Goal: Task Accomplishment & Management: Use online tool/utility

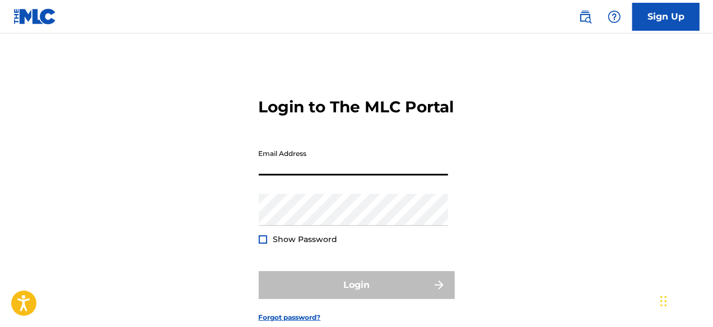
click at [296, 176] on input "Email Address" at bounding box center [353, 160] width 189 height 32
type input "[PERSON_NAME][EMAIL_ADDRESS][DOMAIN_NAME]"
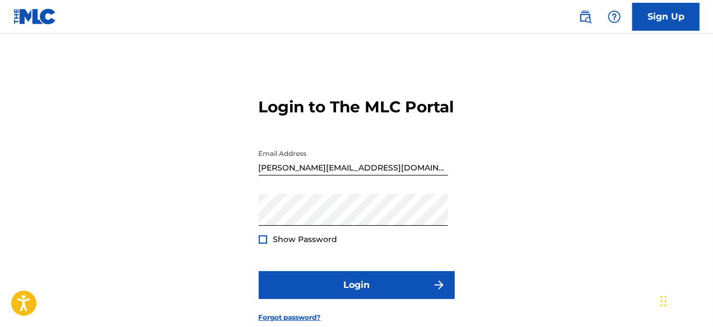
drag, startPoint x: 270, startPoint y: 259, endPoint x: 261, endPoint y: 260, distance: 8.5
click at [261, 245] on div "Show Password" at bounding box center [298, 239] width 79 height 11
click at [261, 244] on div at bounding box center [263, 240] width 8 height 8
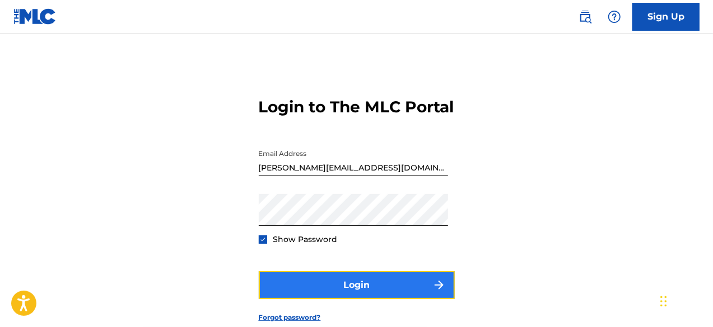
click at [360, 299] on button "Login" at bounding box center [357, 285] width 196 height 28
click at [362, 299] on button "Login" at bounding box center [357, 285] width 196 height 28
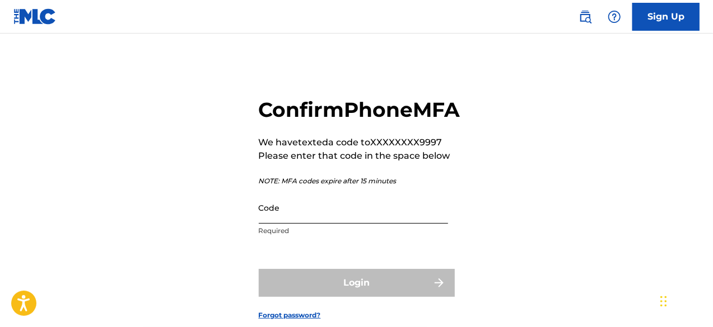
click at [308, 224] on input "Code" at bounding box center [353, 208] width 189 height 32
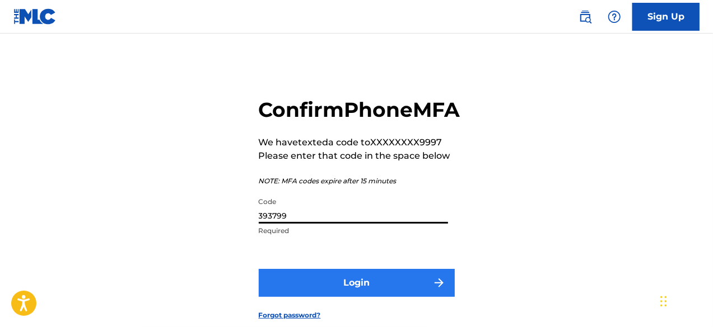
type input "393799"
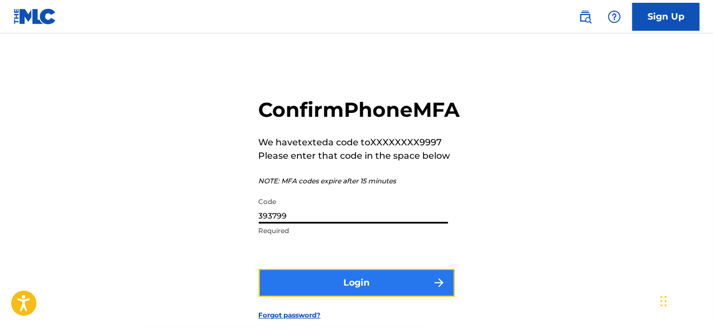
click at [339, 297] on button "Login" at bounding box center [357, 283] width 196 height 28
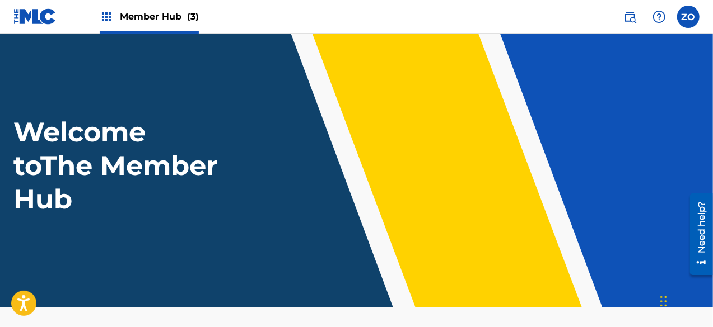
click at [154, 23] on span "Member Hub (3)" at bounding box center [159, 16] width 79 height 13
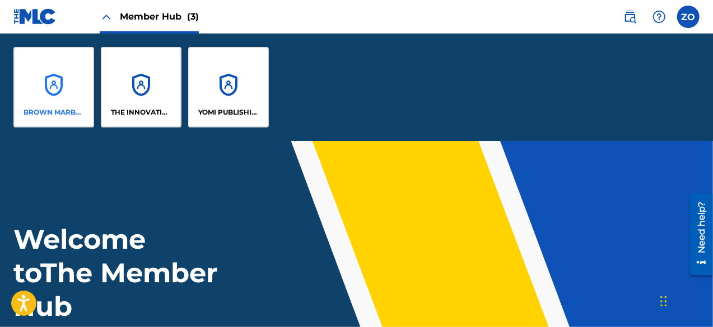
click at [40, 96] on div "BROWN MARBLE PUBLISHING" at bounding box center [53, 87] width 81 height 81
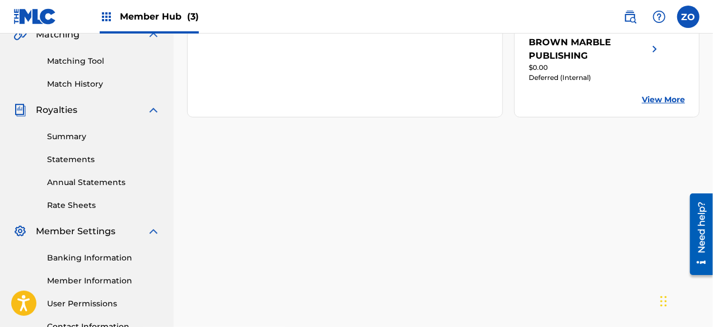
scroll to position [366, 0]
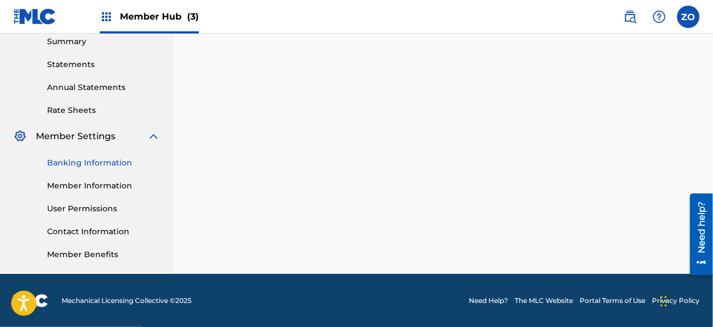
click at [101, 166] on link "Banking Information" at bounding box center [103, 163] width 113 height 12
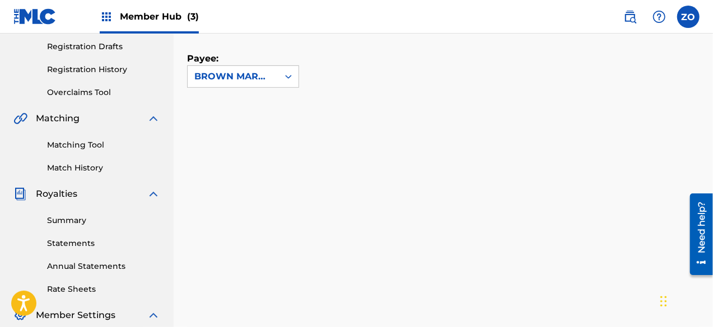
scroll to position [186, 0]
click at [427, 113] on div "Payee: BROWN MARBLE PUBLISHING" at bounding box center [443, 133] width 512 height 217
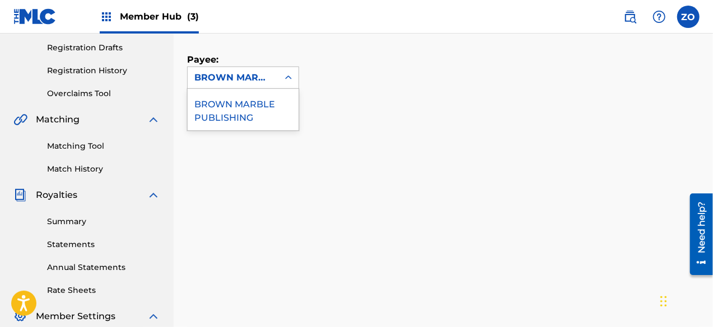
click at [246, 114] on div "BROWN MARBLE PUBLISHING" at bounding box center [243, 109] width 111 height 41
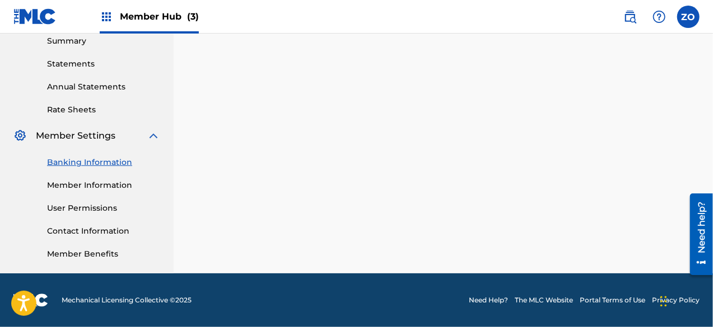
scroll to position [366, 0]
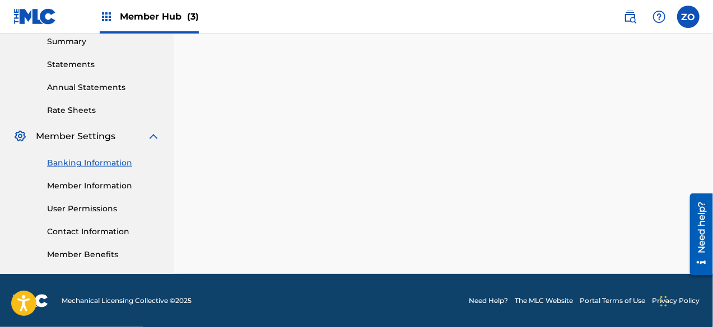
click at [675, 118] on div "Payee: BROWN MARBLE PUBLISHING" at bounding box center [443, 50] width 512 height 410
click at [118, 189] on link "Member Information" at bounding box center [103, 186] width 113 height 12
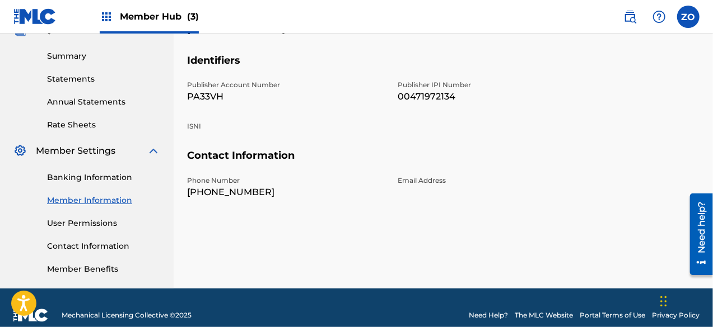
scroll to position [366, 0]
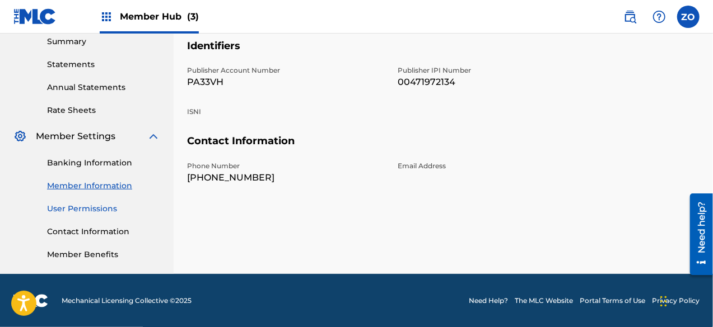
click at [96, 210] on link "User Permissions" at bounding box center [103, 209] width 113 height 12
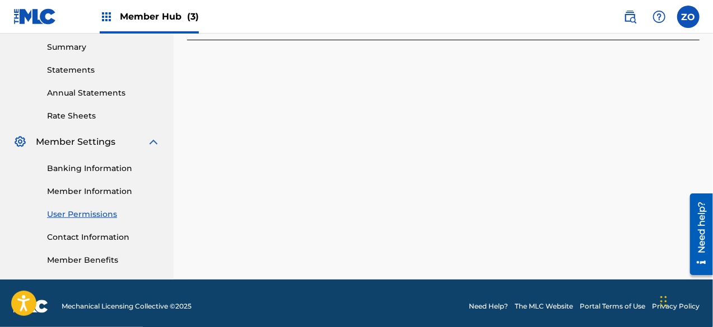
scroll to position [366, 0]
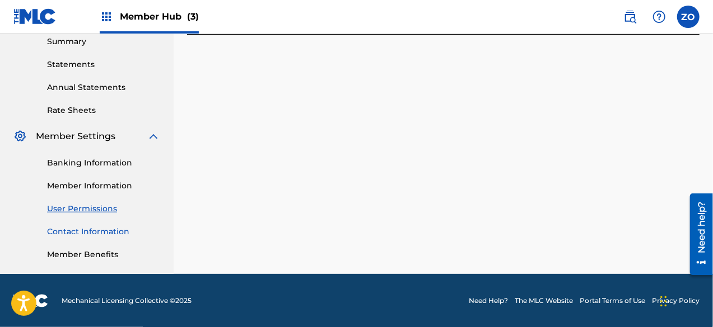
click at [97, 232] on link "Contact Information" at bounding box center [103, 232] width 113 height 12
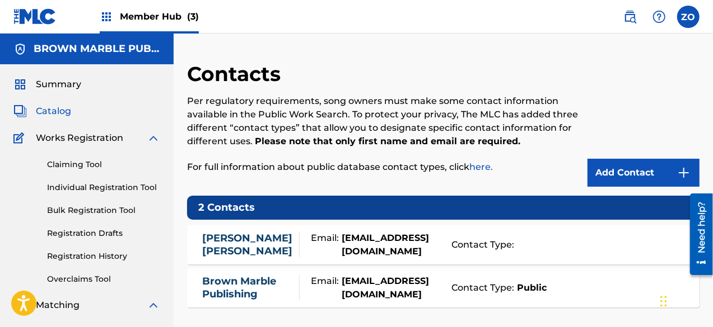
click at [56, 114] on span "Catalog" at bounding box center [53, 111] width 35 height 13
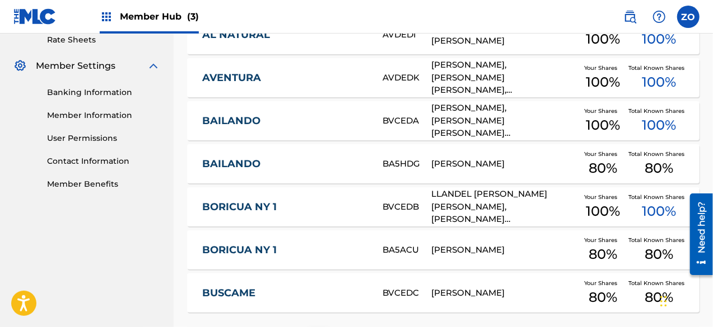
scroll to position [437, 0]
click at [628, 82] on div "Your Shares 100 %" at bounding box center [602, 77] width 51 height 34
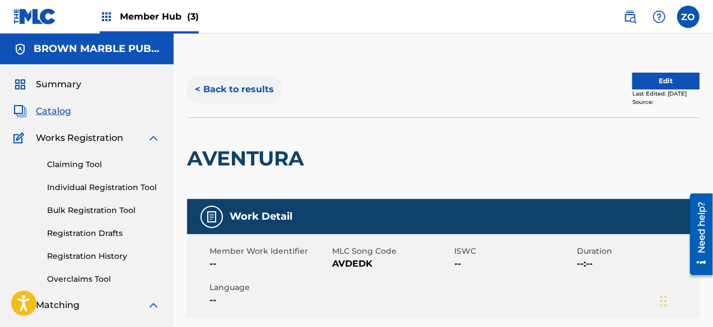
click at [228, 99] on button "< Back to results" at bounding box center [234, 90] width 95 height 28
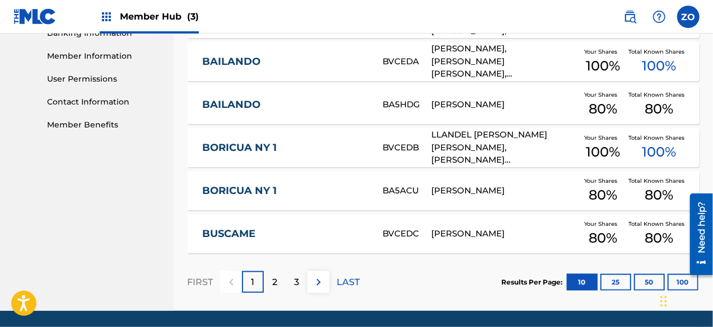
scroll to position [499, 0]
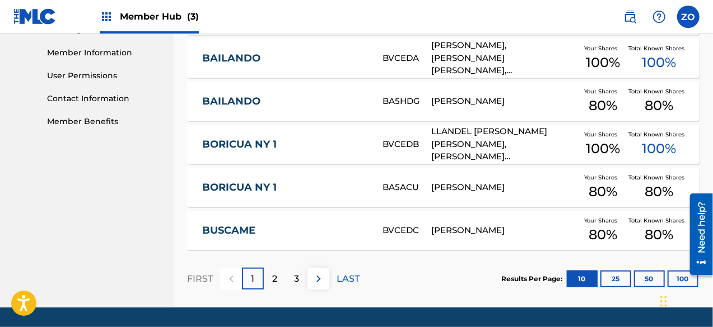
click at [455, 195] on div "BORICUA NY 1 BA5ACU JUANA SOCORRO FLORES Your Shares 80 % Total Known Shares 80…" at bounding box center [443, 187] width 512 height 39
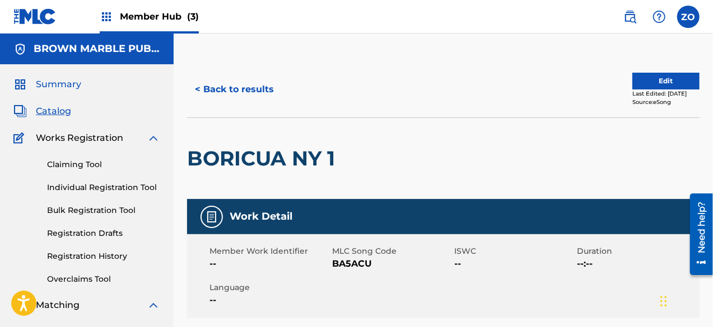
click at [52, 82] on span "Summary" at bounding box center [58, 84] width 45 height 13
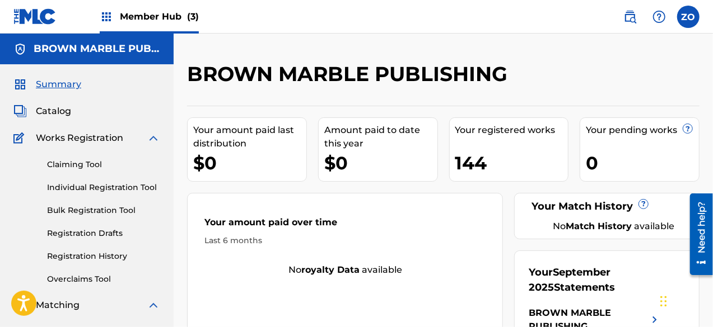
click at [105, 20] on img at bounding box center [106, 16] width 13 height 13
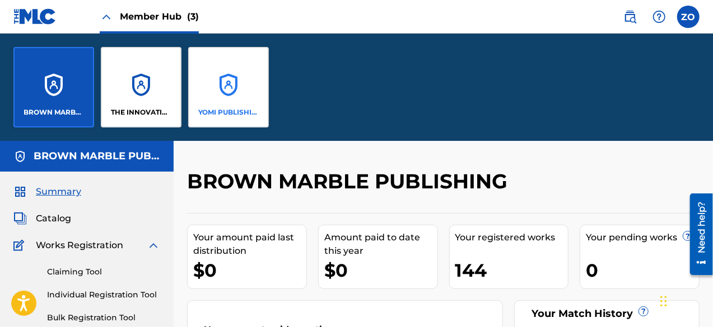
click at [231, 87] on div "YOMI PUBLISHING" at bounding box center [228, 87] width 81 height 81
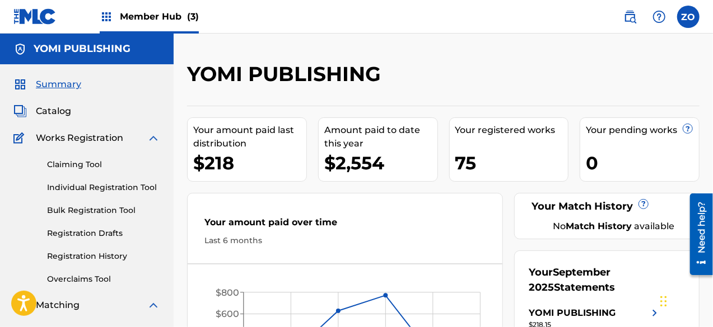
click at [644, 201] on span "?" at bounding box center [643, 204] width 9 height 9
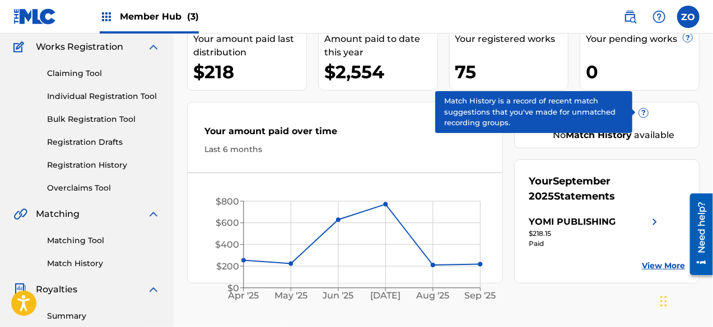
scroll to position [113, 0]
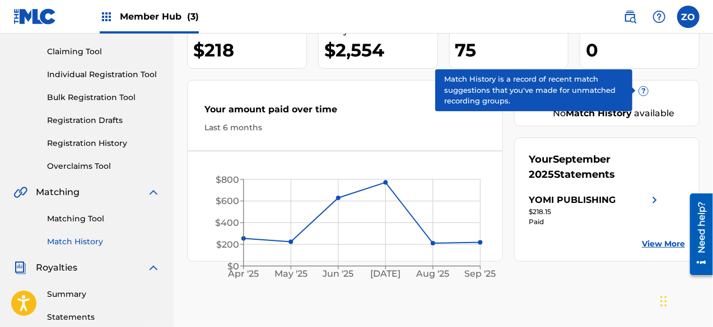
click at [79, 246] on link "Match History" at bounding box center [103, 242] width 113 height 12
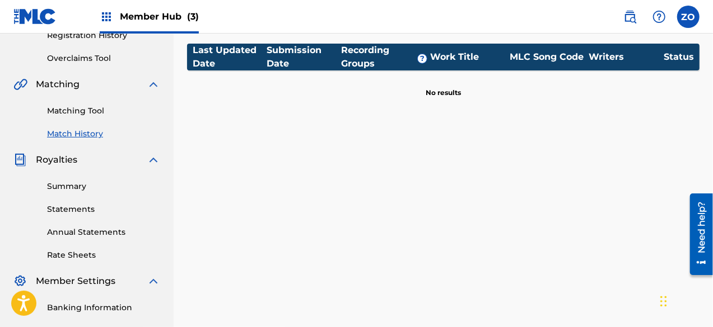
scroll to position [194, 0]
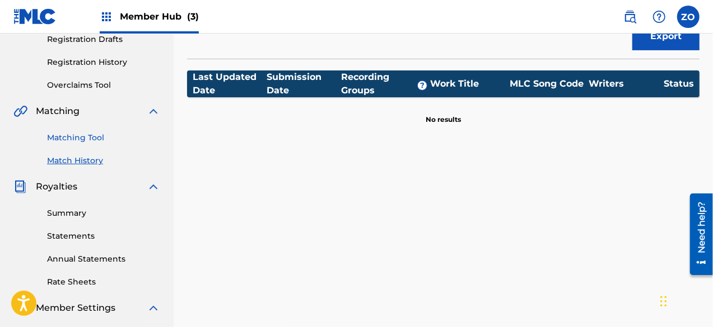
click at [68, 142] on link "Matching Tool" at bounding box center [103, 138] width 113 height 12
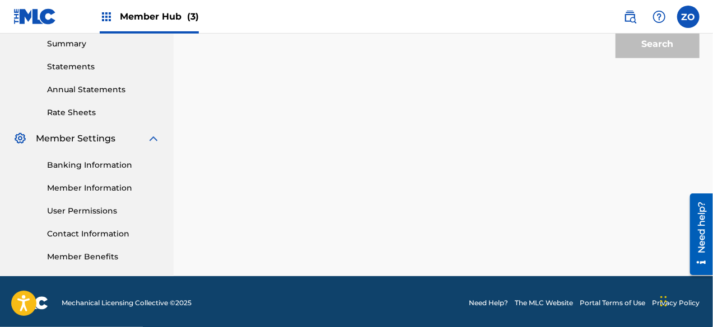
scroll to position [366, 0]
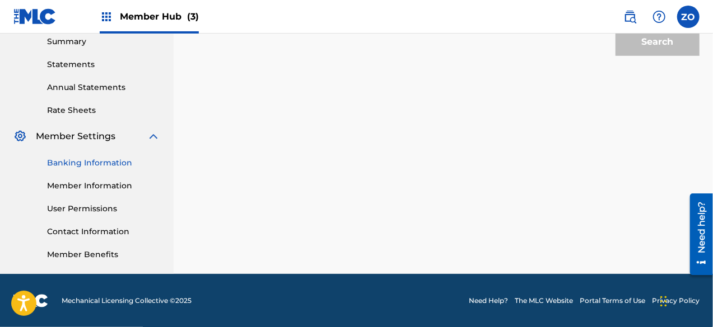
click at [79, 163] on link "Banking Information" at bounding box center [103, 163] width 113 height 12
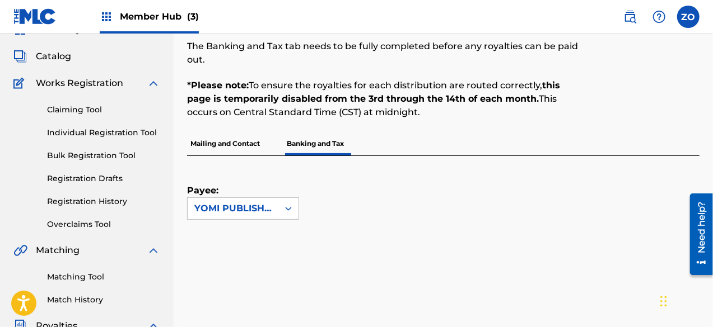
scroll to position [58, 0]
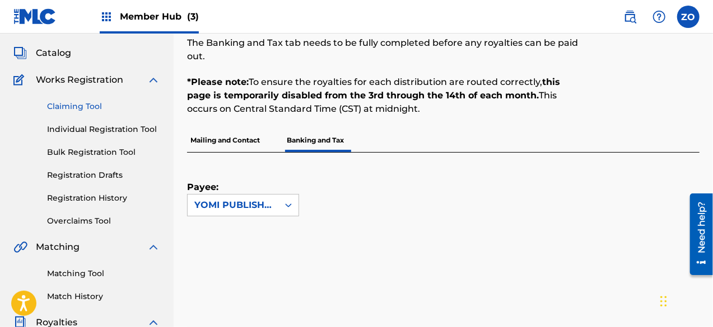
click at [78, 109] on link "Claiming Tool" at bounding box center [103, 107] width 113 height 12
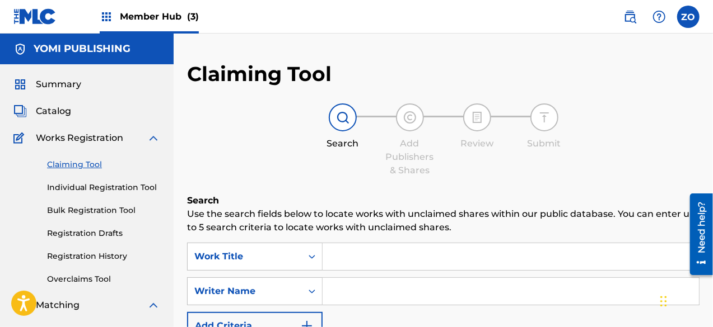
scroll to position [2, 0]
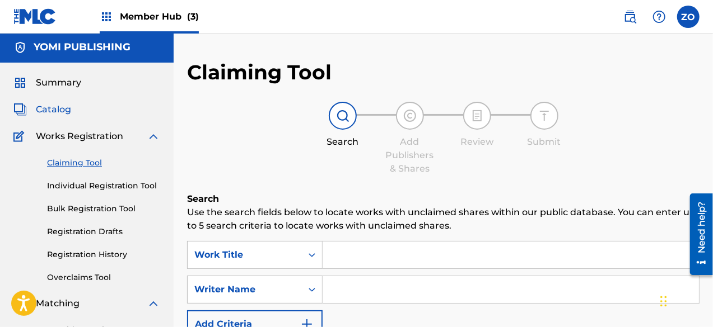
click at [53, 109] on span "Catalog" at bounding box center [53, 109] width 35 height 13
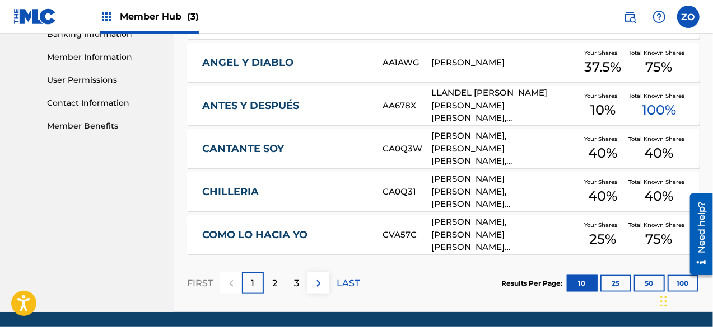
scroll to position [533, 0]
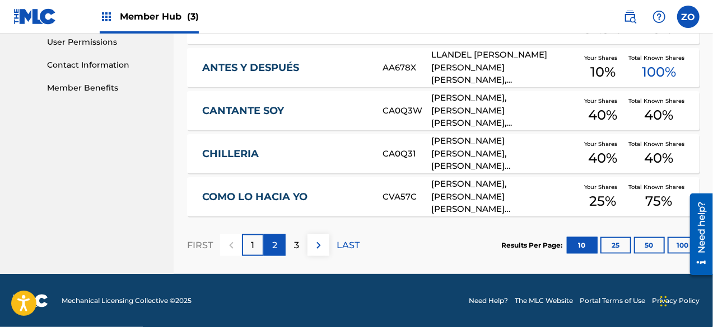
click at [277, 255] on div "2" at bounding box center [275, 246] width 22 height 22
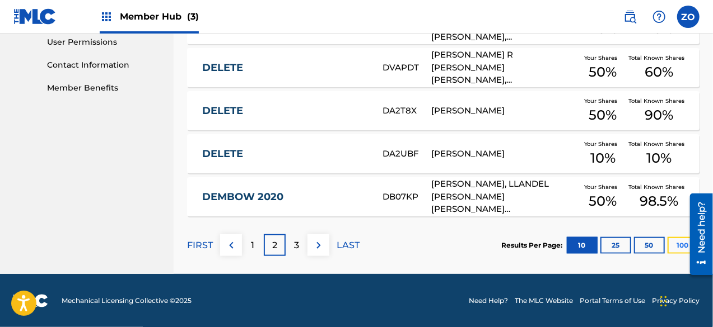
click at [673, 248] on button "100" at bounding box center [682, 245] width 31 height 17
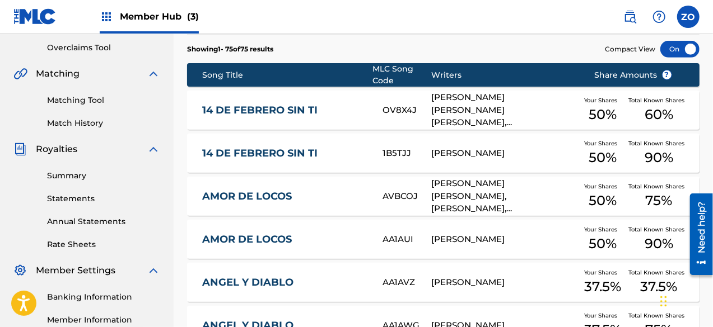
scroll to position [229, 0]
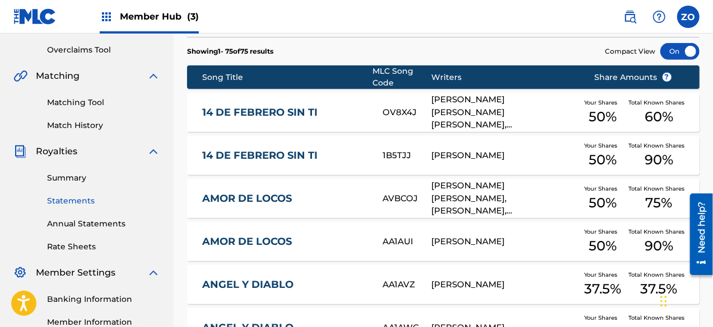
click at [73, 202] on link "Statements" at bounding box center [103, 201] width 113 height 12
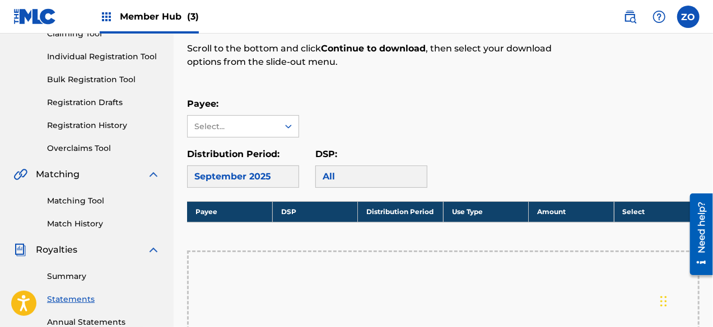
scroll to position [124, 0]
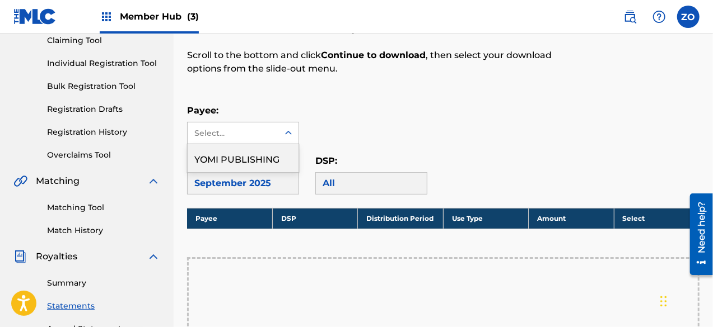
click at [218, 163] on div "YOMI PUBLISHING" at bounding box center [243, 158] width 111 height 28
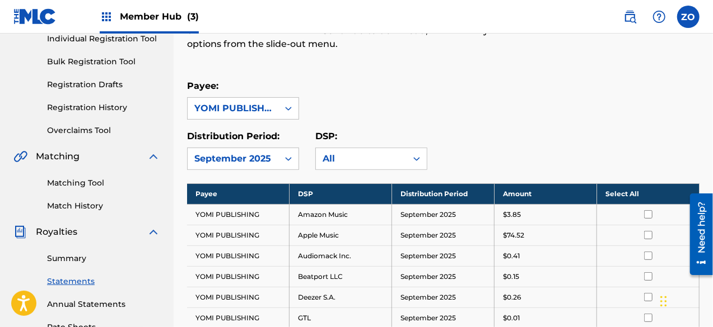
scroll to position [146, 0]
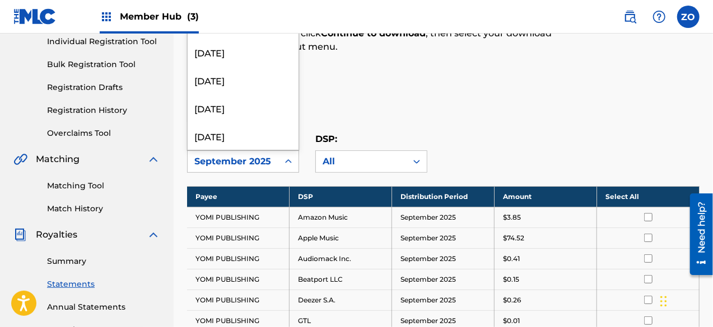
click at [207, 56] on div "July 2025" at bounding box center [243, 52] width 111 height 28
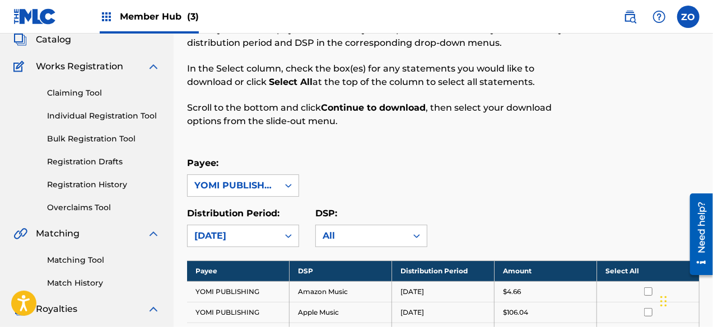
scroll to position [70, 0]
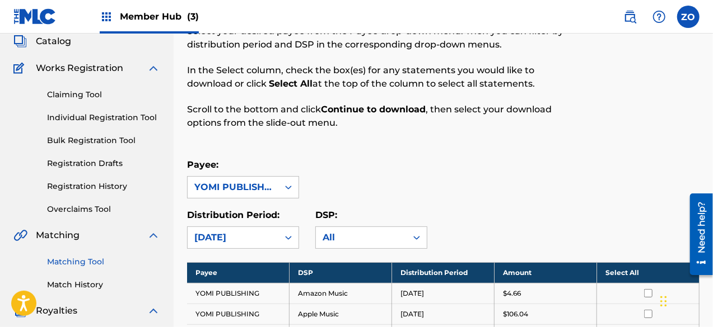
click at [72, 264] on link "Matching Tool" at bounding box center [103, 262] width 113 height 12
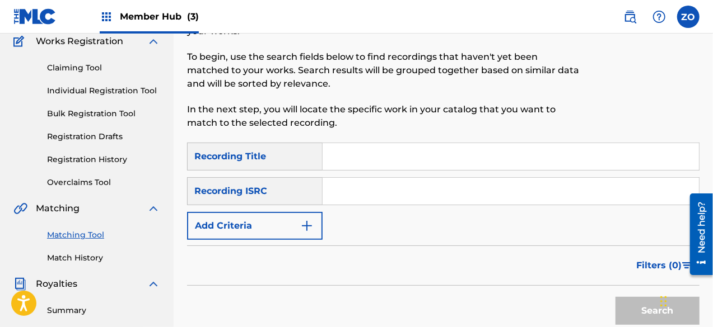
scroll to position [105, 0]
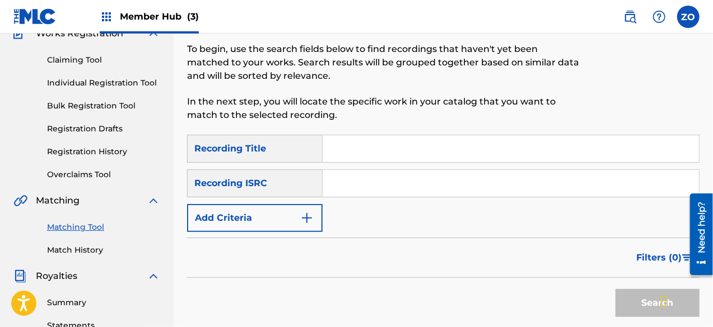
click at [376, 151] on input "Search Form" at bounding box center [510, 148] width 376 height 27
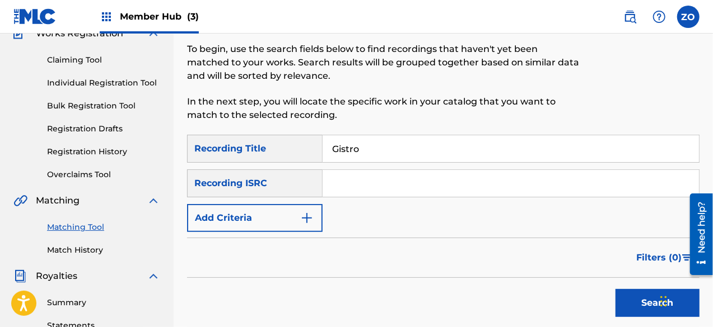
type input "Gistro aMARILLO"
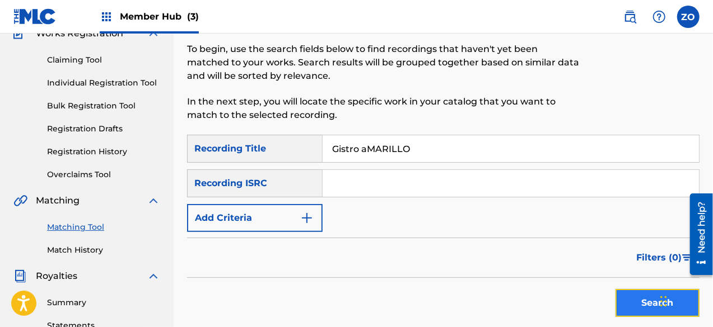
click at [632, 299] on button "Search" at bounding box center [657, 303] width 84 height 28
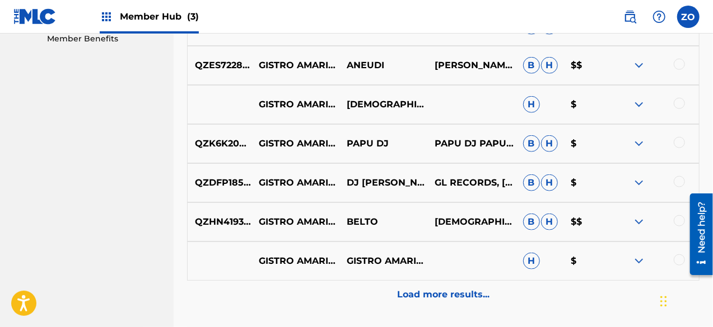
scroll to position [594, 0]
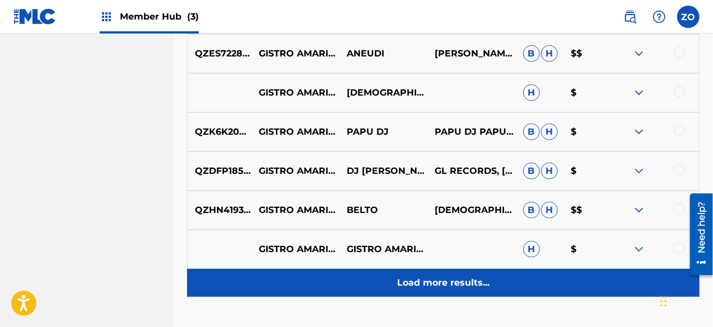
click at [455, 277] on p "Load more results..." at bounding box center [443, 283] width 92 height 13
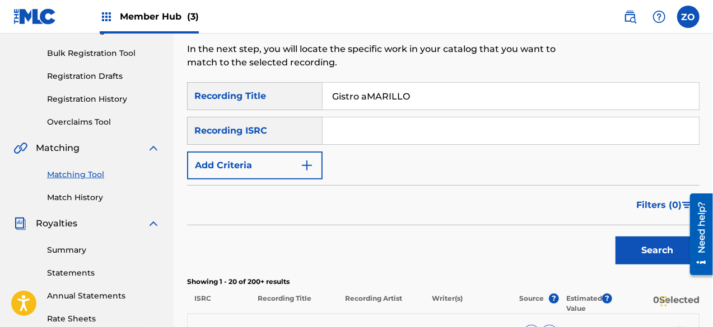
scroll to position [142, 0]
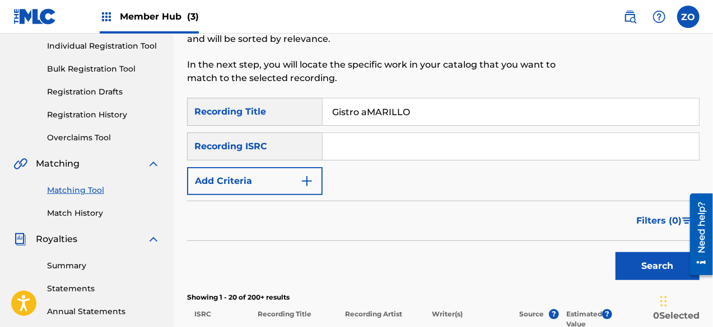
click at [355, 146] on input "Search Form" at bounding box center [510, 146] width 376 height 27
paste input "QM7282004186"
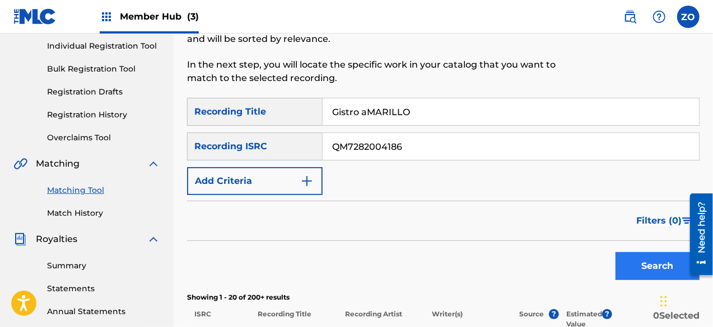
type input "QM7282004186"
click at [660, 268] on button "Search" at bounding box center [657, 266] width 84 height 28
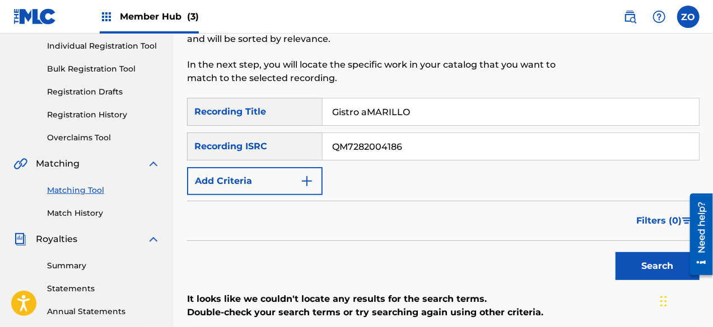
click at [437, 239] on div "Filters ( 0 )" at bounding box center [443, 221] width 512 height 40
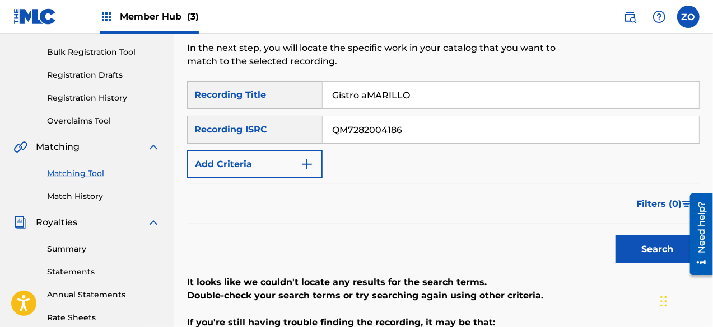
scroll to position [158, 0]
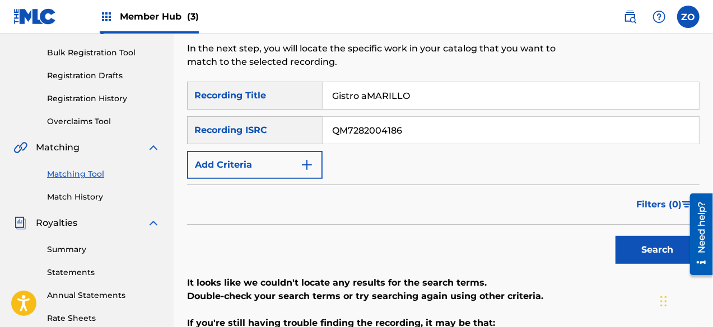
click at [472, 93] on input "Gistro aMARILLO" at bounding box center [510, 95] width 376 height 27
type input "G"
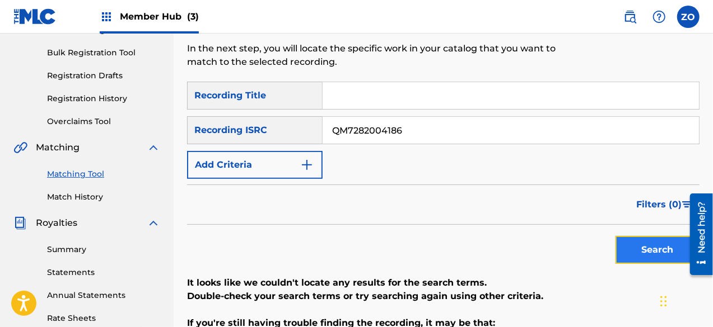
click at [640, 247] on button "Search" at bounding box center [657, 250] width 84 height 28
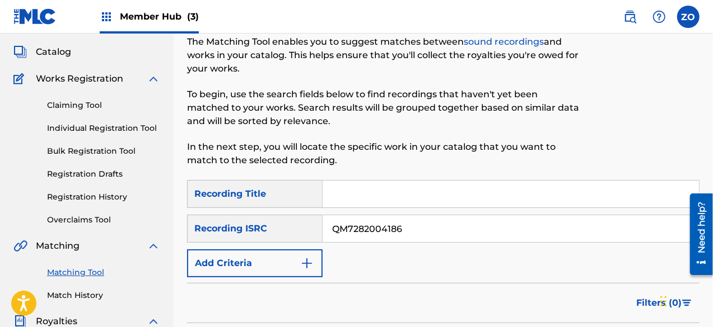
scroll to position [0, 0]
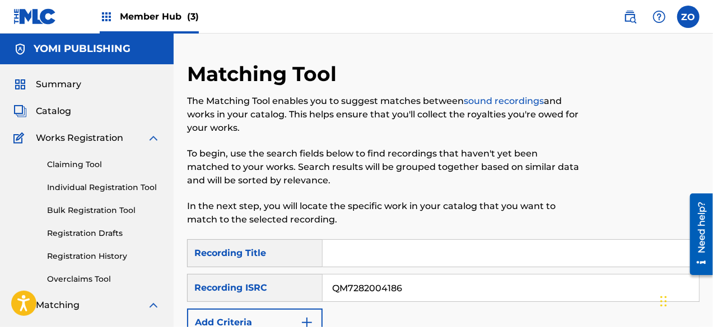
click at [430, 292] on input "QM7282004186" at bounding box center [510, 288] width 376 height 27
type input "Q"
paste input "USXDR2000572"
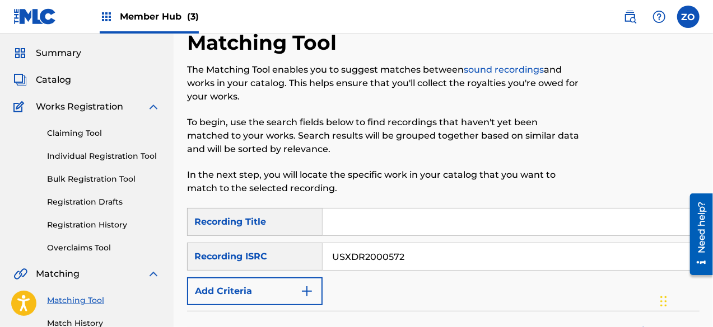
scroll to position [31, 0]
click at [580, 253] on input "USXDR2000572" at bounding box center [510, 257] width 376 height 27
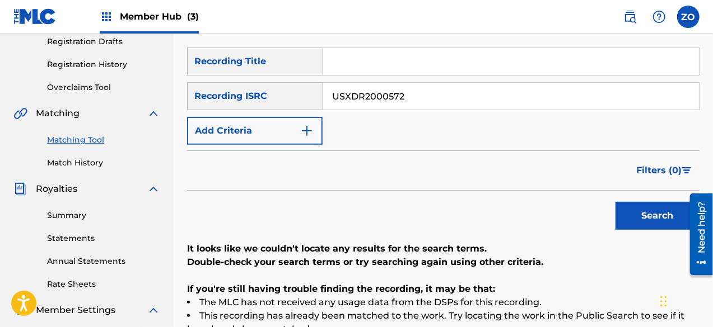
scroll to position [194, 0]
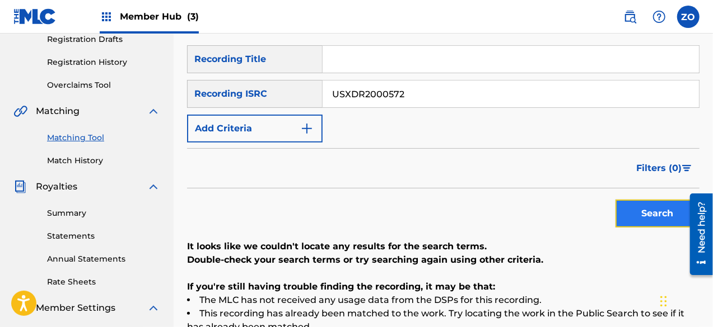
click at [644, 217] on button "Search" at bounding box center [657, 214] width 84 height 28
click at [437, 92] on input "USXDR2000572" at bounding box center [510, 94] width 376 height 27
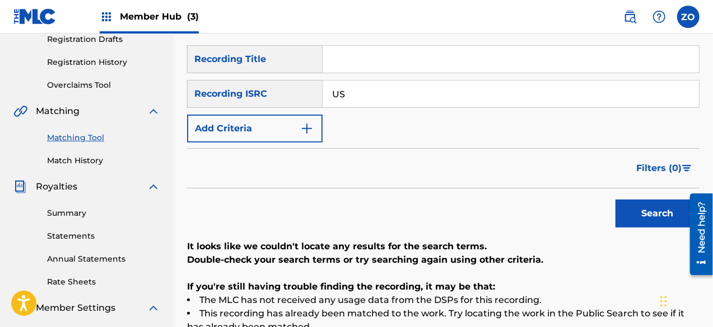
type input "U"
paste input "QZQAY2337690"
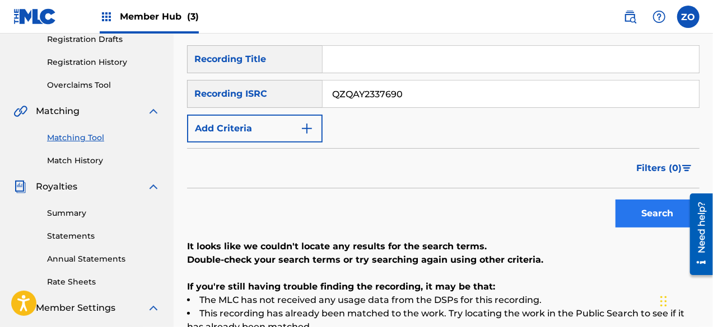
type input "QZQAY2337690"
click at [643, 210] on button "Search" at bounding box center [657, 214] width 84 height 28
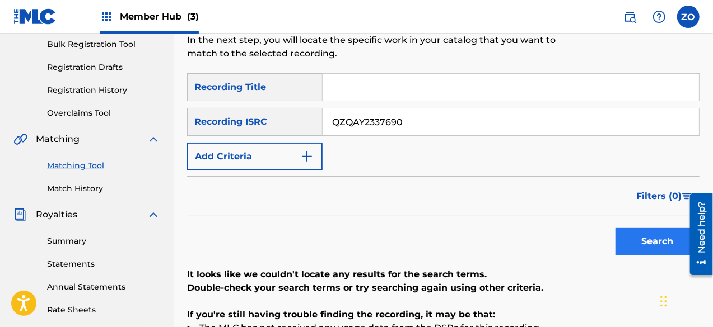
scroll to position [140, 0]
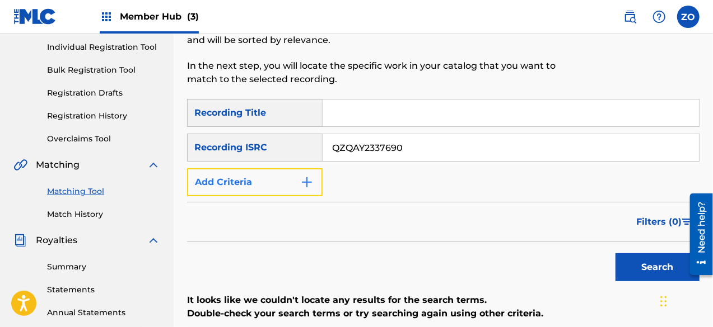
click at [308, 180] on img "Search Form" at bounding box center [306, 182] width 13 height 13
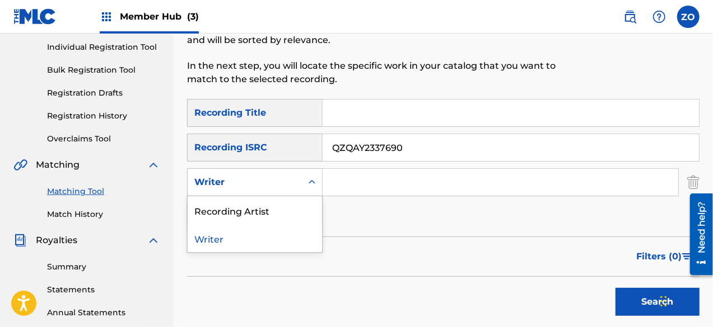
click at [277, 216] on div "Recording Artist" at bounding box center [255, 210] width 134 height 28
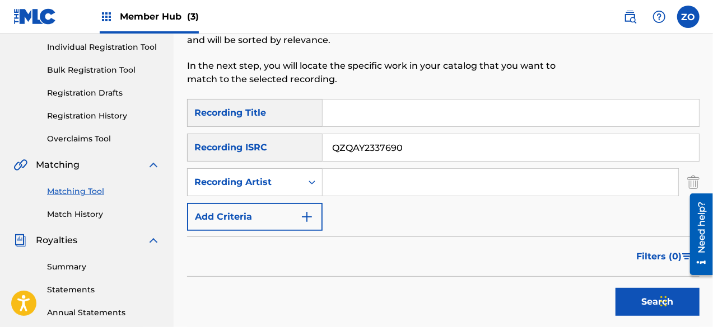
click at [377, 180] on input "Search Form" at bounding box center [499, 182] width 355 height 27
type input "Ozuna"
click at [381, 112] on input "Search Form" at bounding box center [510, 113] width 376 height 27
click at [518, 147] on input "QZQAY2337690" at bounding box center [510, 147] width 376 height 27
type input "Q"
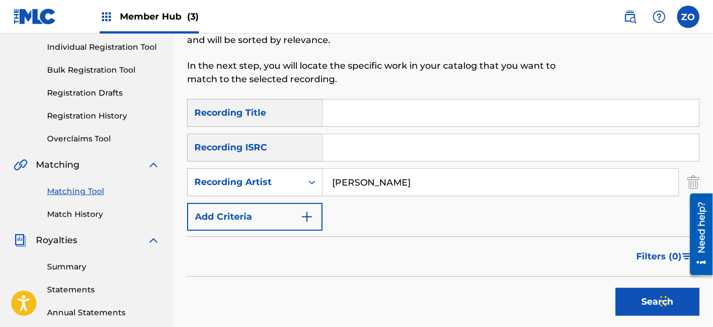
click at [359, 113] on input "Search Form" at bounding box center [510, 113] width 376 height 27
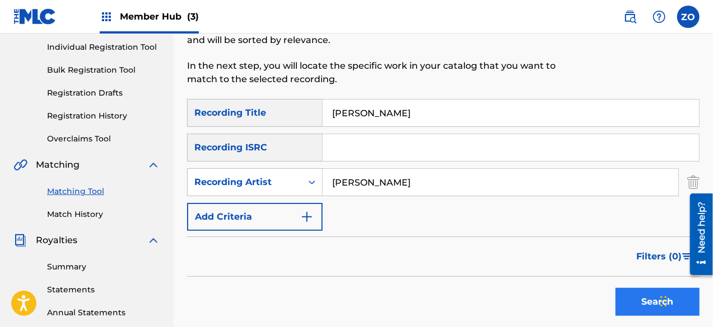
type input "Gistro AMarillo"
click at [632, 301] on button "Search" at bounding box center [657, 302] width 84 height 28
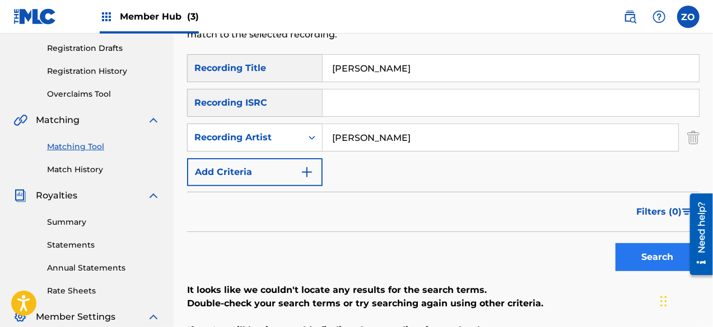
scroll to position [176, 0]
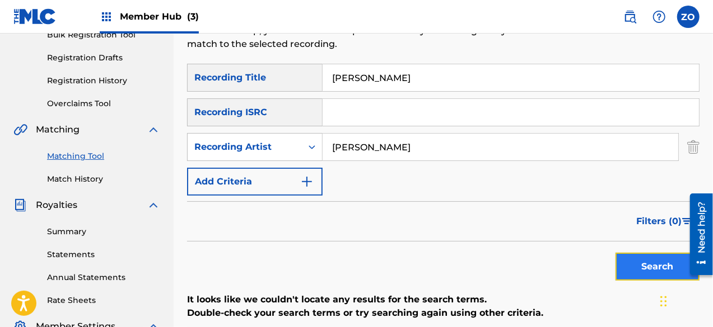
click at [638, 261] on button "Search" at bounding box center [657, 267] width 84 height 28
click at [402, 149] on input "Ozuna" at bounding box center [499, 147] width 355 height 27
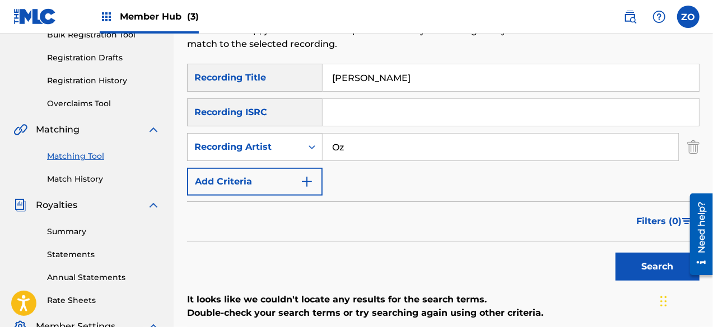
type input "O"
type input "Wisin"
click at [641, 266] on button "Search" at bounding box center [657, 267] width 84 height 28
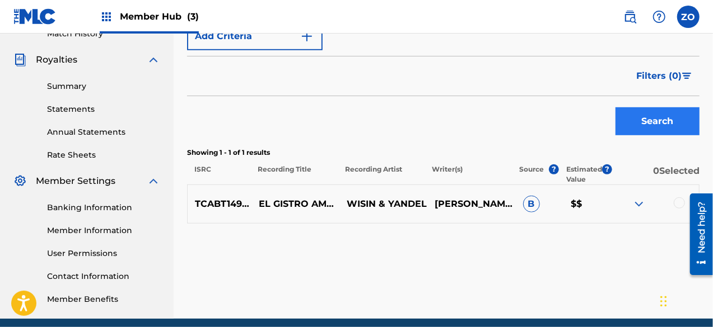
scroll to position [323, 0]
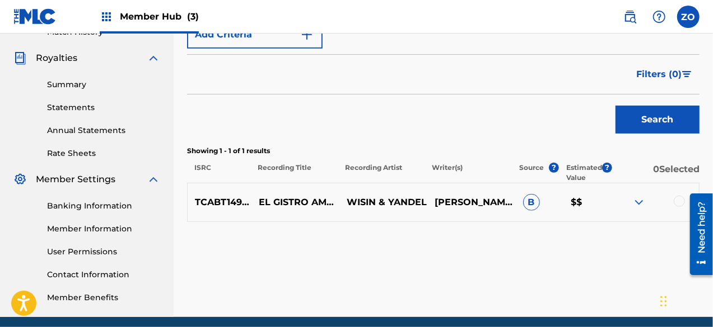
click at [554, 167] on span "?" at bounding box center [554, 168] width 10 height 10
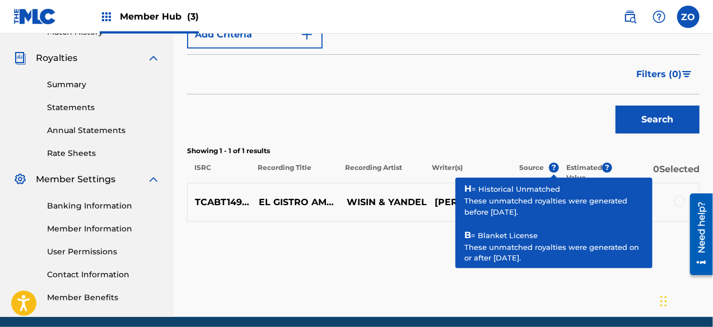
click at [503, 292] on div "Matching Tool The Matching Tool enables you to suggest matches between sound re…" at bounding box center [443, 28] width 512 height 579
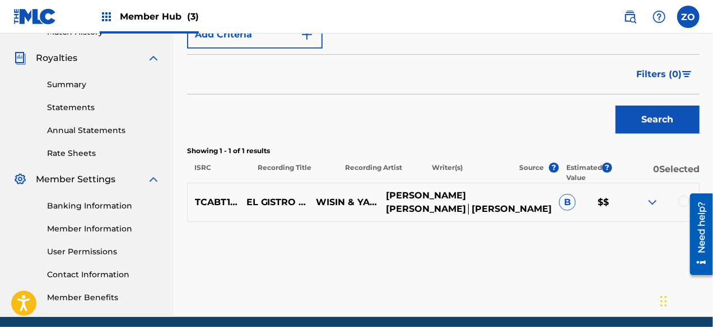
click at [462, 199] on p "JUANA S GUERRIDO FLORES│JUAN LUIS MORERA" at bounding box center [464, 202] width 173 height 27
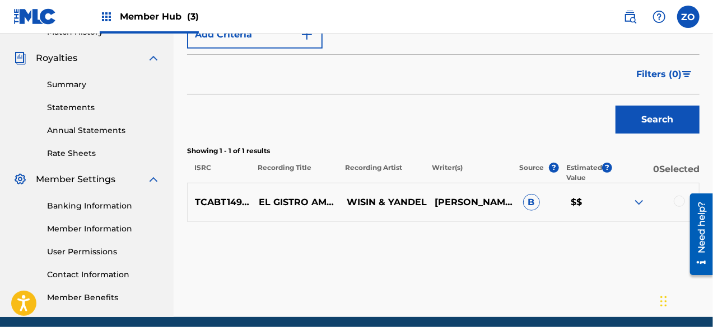
click at [563, 268] on div "Matching Tool The Matching Tool enables you to suggest matches between sound re…" at bounding box center [443, 28] width 512 height 579
click at [219, 202] on p "TCABT1499031" at bounding box center [225, 202] width 74 height 13
click at [305, 200] on p "EL GISTRO AMARILLO" at bounding box center [295, 202] width 88 height 27
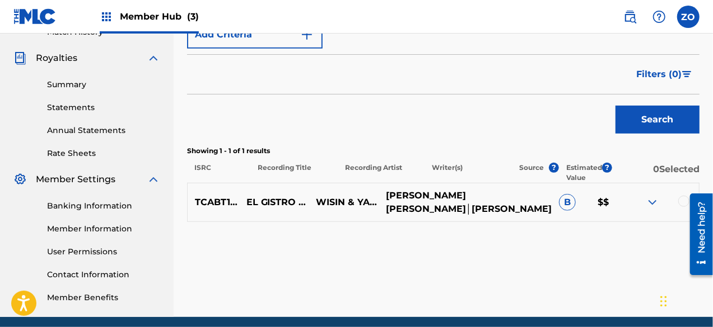
click at [441, 203] on p "JUANA S GUERRIDO FLORES│JUAN LUIS MORERA" at bounding box center [464, 202] width 173 height 27
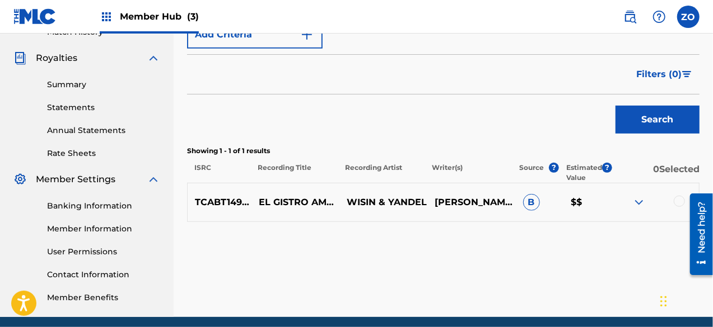
click at [641, 205] on img at bounding box center [638, 202] width 13 height 13
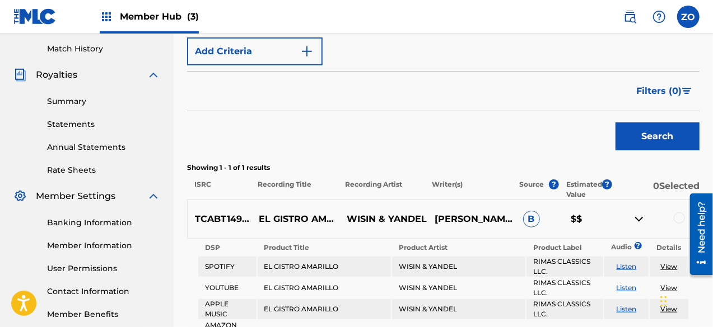
scroll to position [302, 0]
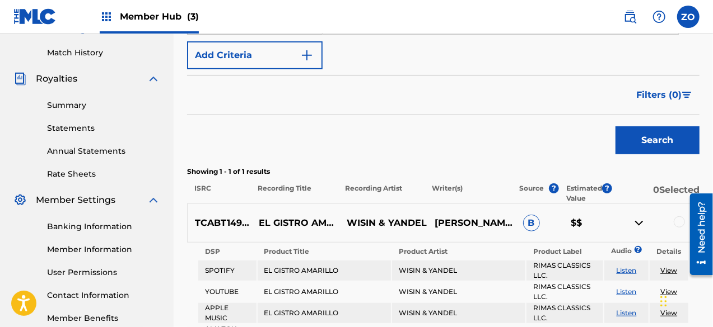
click at [518, 133] on div "Search" at bounding box center [443, 137] width 512 height 45
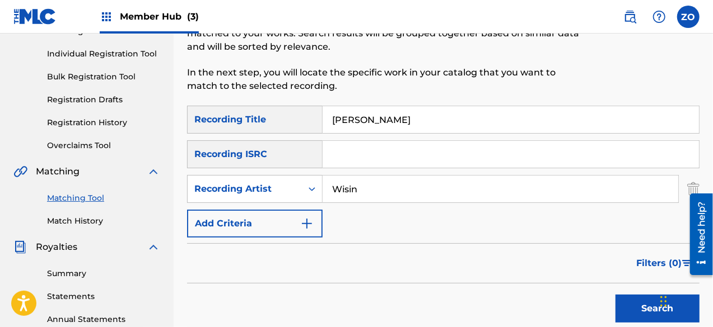
scroll to position [125, 0]
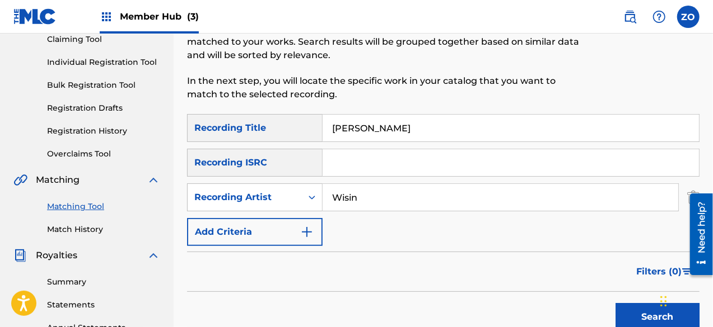
click at [367, 128] on input "Gistro AMarillo" at bounding box center [510, 128] width 376 height 27
type input "Gistro Amarillo"
click at [369, 199] on input "Wisin" at bounding box center [499, 197] width 355 height 27
type input "W"
click at [647, 82] on div at bounding box center [641, 25] width 118 height 178
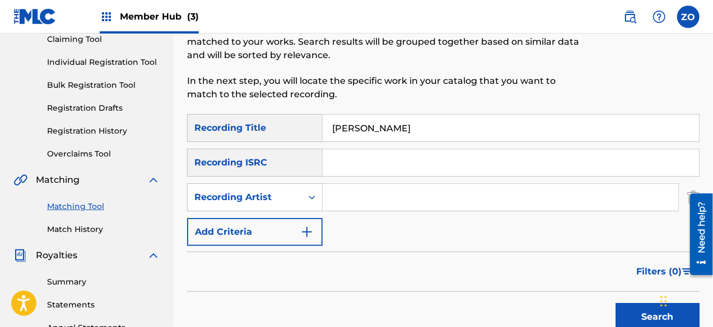
click at [622, 128] on input "Gistro Amarillo" at bounding box center [510, 128] width 376 height 27
click at [429, 222] on div "SearchWithCriteriafdb25d58-419e-47cf-a483-e1d965ff6386 Recording Title Gistro A…" at bounding box center [443, 180] width 512 height 132
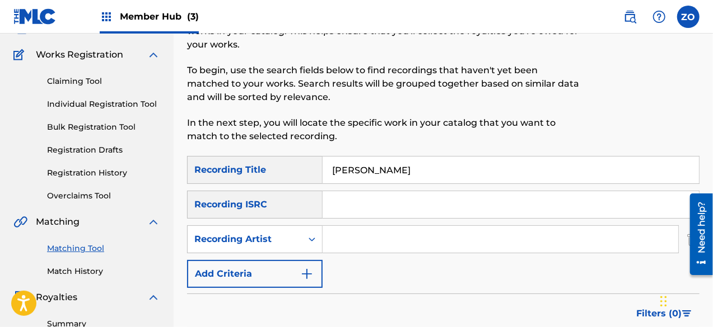
scroll to position [0, 0]
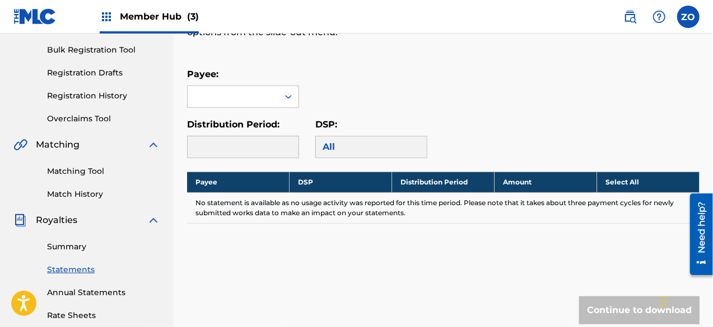
scroll to position [157, 0]
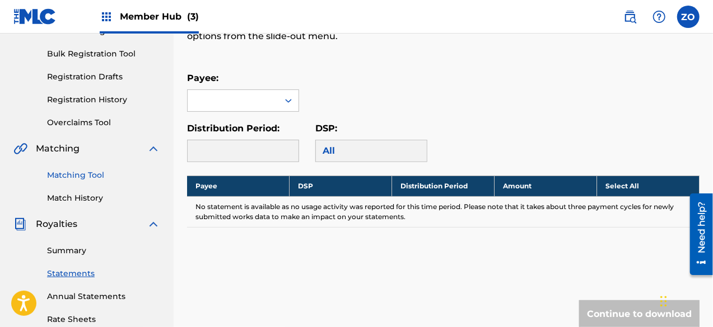
click at [74, 177] on link "Matching Tool" at bounding box center [103, 176] width 113 height 12
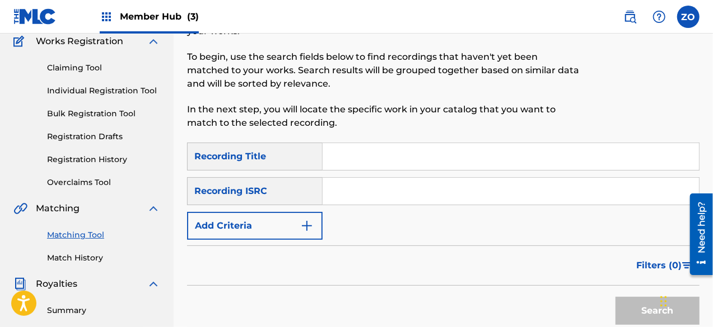
scroll to position [99, 0]
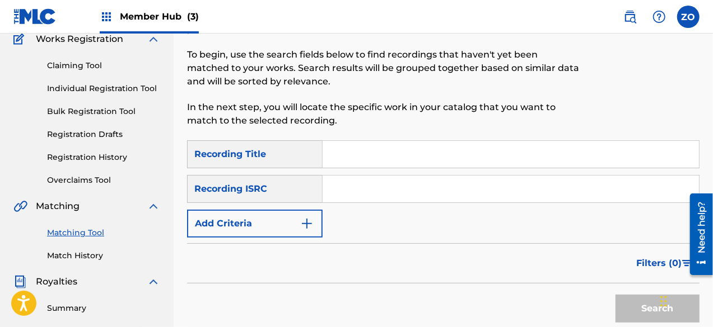
click at [387, 154] on input "Search Form" at bounding box center [510, 154] width 376 height 27
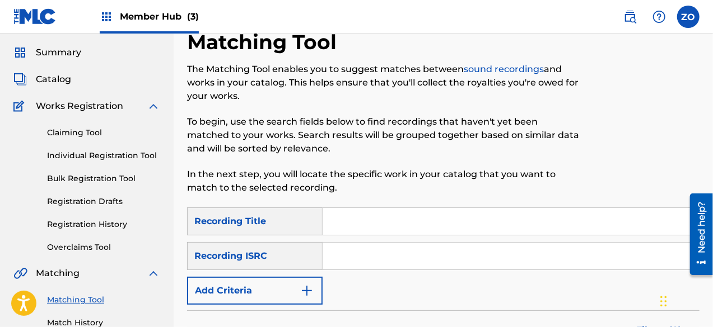
scroll to position [0, 0]
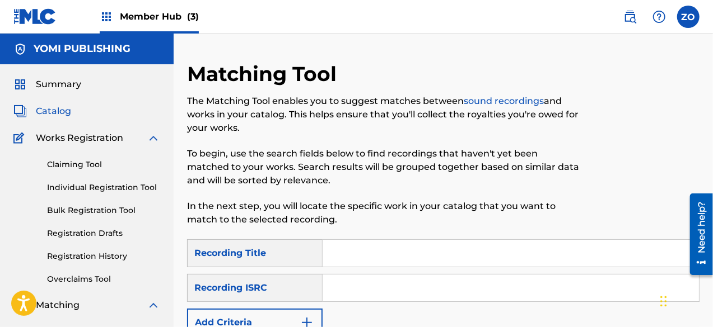
click at [57, 109] on span "Catalog" at bounding box center [53, 111] width 35 height 13
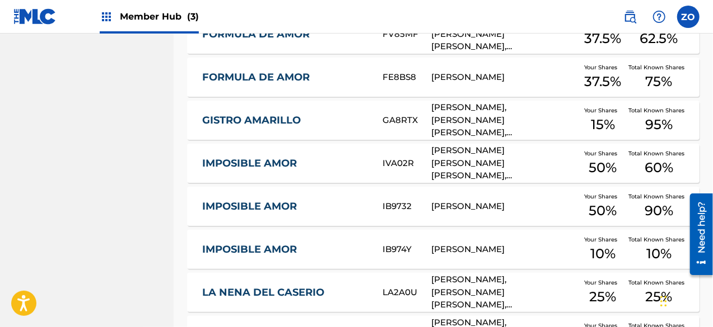
scroll to position [1390, 0]
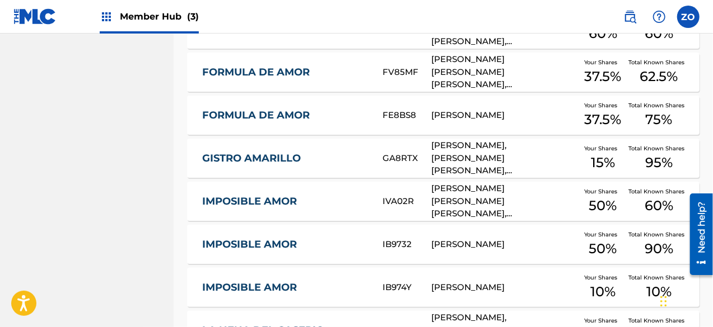
click at [277, 158] on link "GISTRO AMARILLO" at bounding box center [284, 158] width 165 height 13
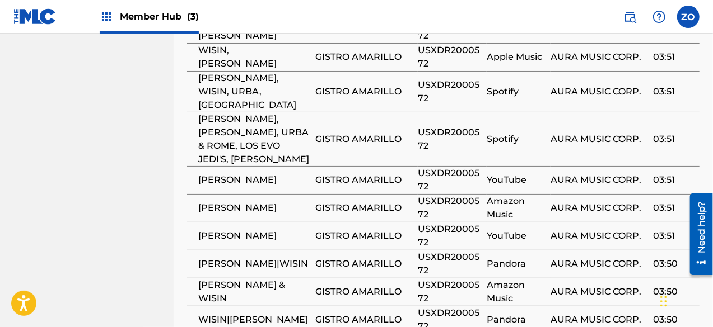
scroll to position [2061, 0]
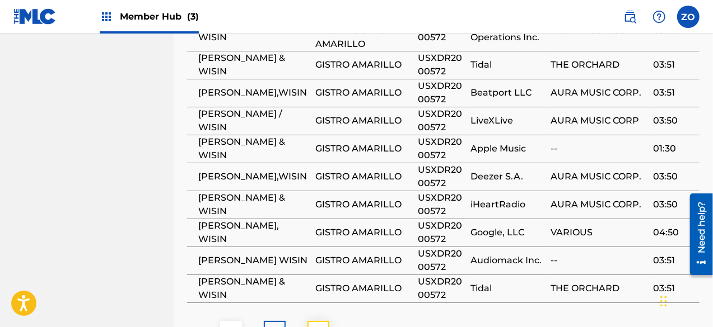
click at [307, 321] on button at bounding box center [318, 332] width 22 height 22
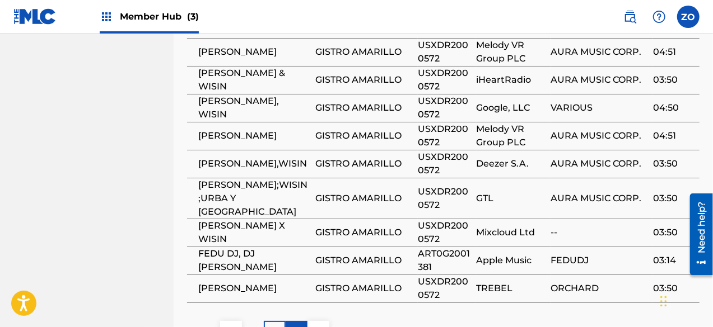
click at [295, 325] on p "4" at bounding box center [296, 331] width 6 height 13
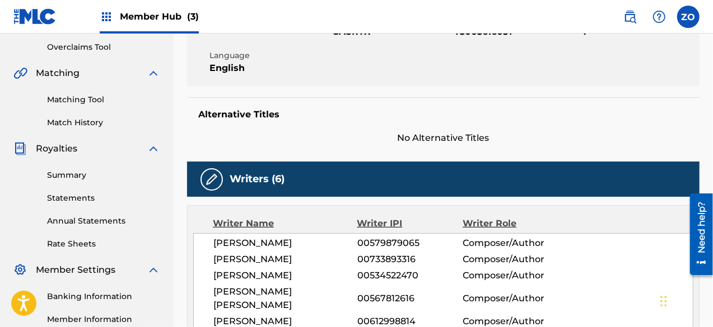
scroll to position [229, 0]
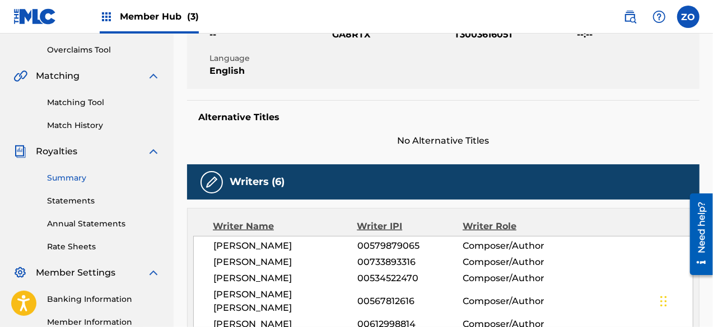
click at [68, 181] on link "Summary" at bounding box center [103, 178] width 113 height 12
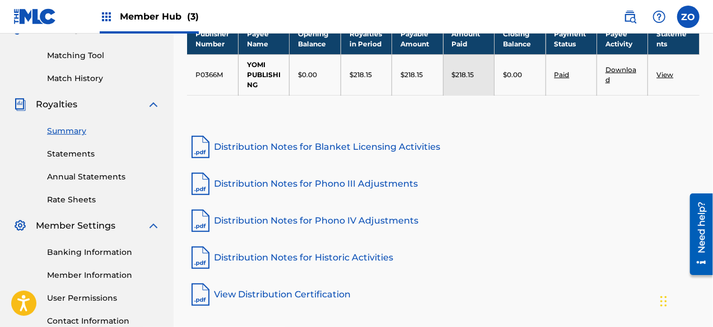
scroll to position [280, 0]
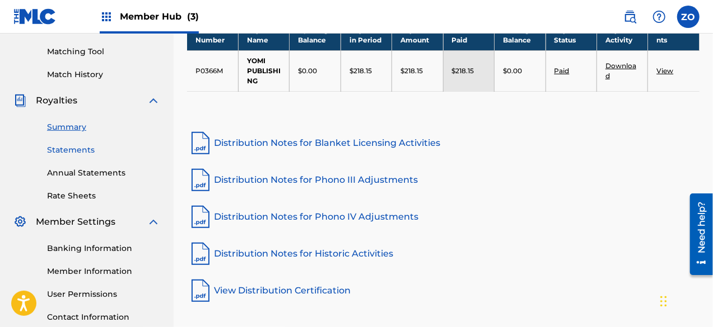
click at [60, 150] on link "Statements" at bounding box center [103, 150] width 113 height 12
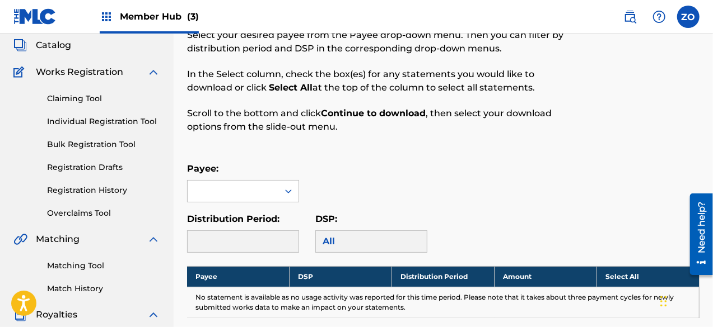
scroll to position [66, 0]
click at [213, 224] on div "YOMI PUBLISHING" at bounding box center [243, 217] width 111 height 28
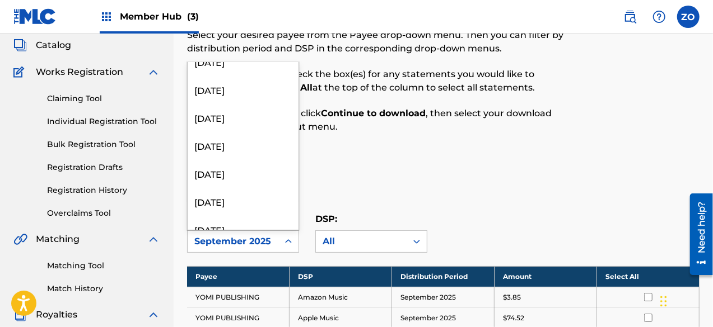
scroll to position [210, 0]
click at [587, 215] on div "Distribution Period: 54 results available. Use Up and Down to choose options, p…" at bounding box center [443, 233] width 512 height 40
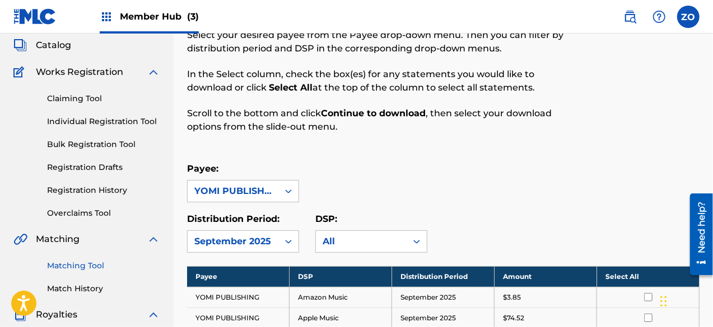
click at [74, 269] on link "Matching Tool" at bounding box center [103, 266] width 113 height 12
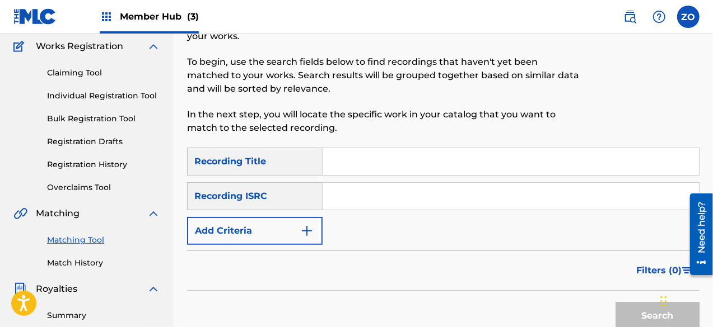
scroll to position [101, 0]
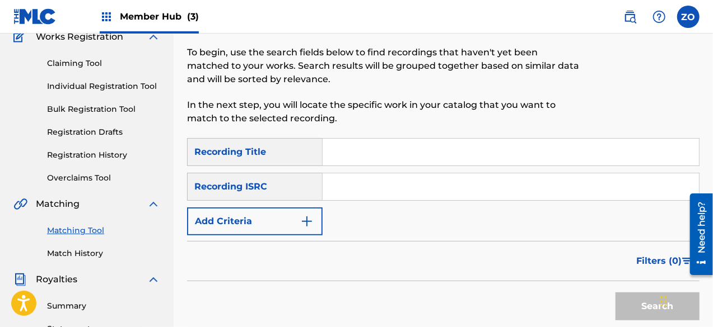
click at [378, 153] on input "Search Form" at bounding box center [510, 152] width 376 height 27
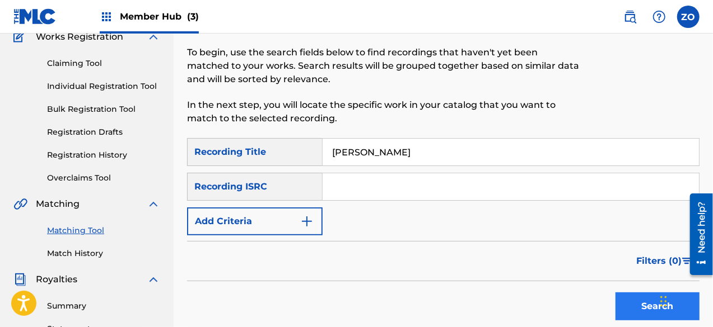
type input "Gistro Amarillo"
click at [621, 307] on button "Search" at bounding box center [657, 307] width 84 height 28
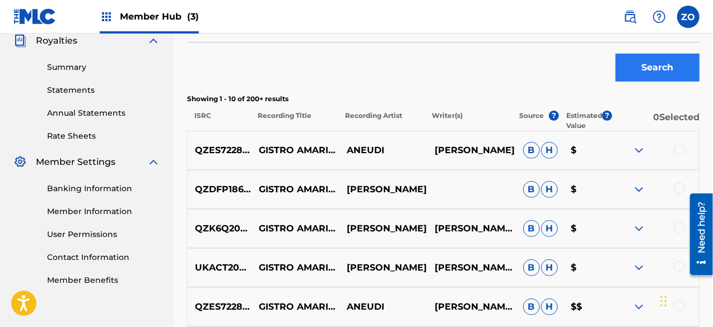
scroll to position [341, 0]
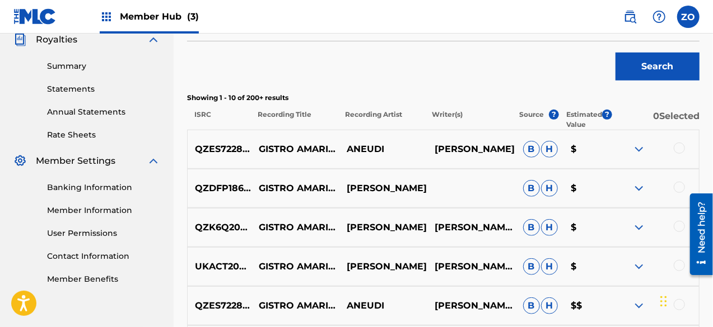
click at [640, 148] on img at bounding box center [638, 149] width 13 height 13
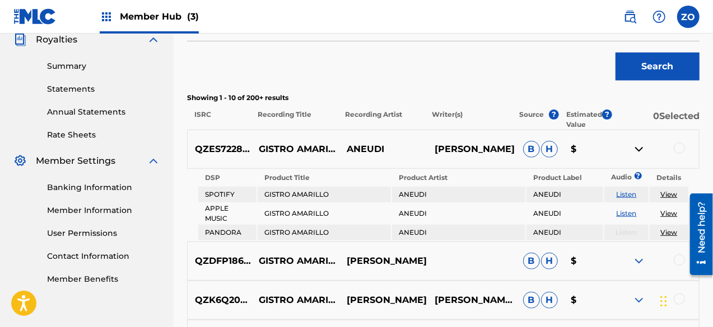
click at [665, 197] on link "View" at bounding box center [668, 194] width 17 height 8
click at [625, 193] on link "Listen" at bounding box center [626, 194] width 20 height 8
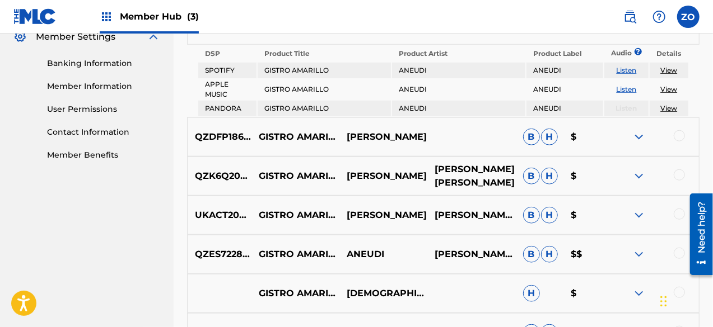
scroll to position [471, 0]
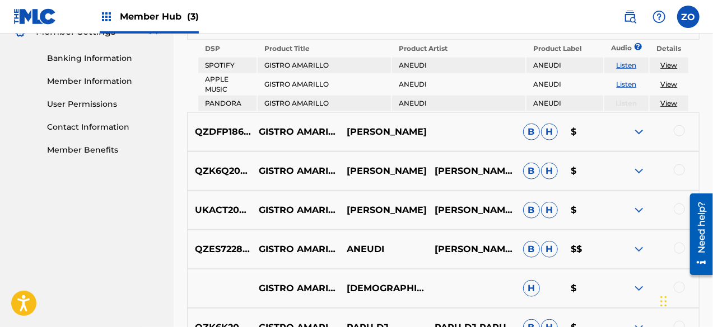
click at [640, 172] on img at bounding box center [638, 171] width 13 height 13
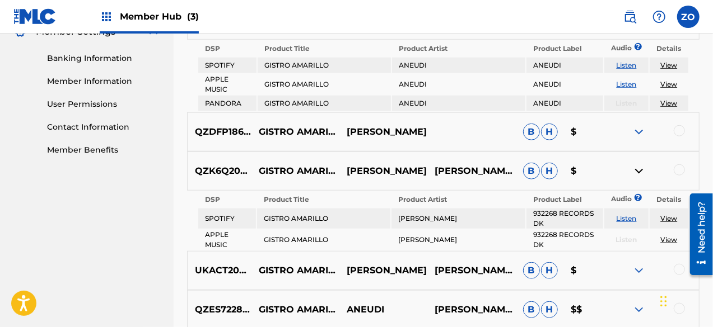
click at [628, 217] on link "Listen" at bounding box center [626, 218] width 20 height 8
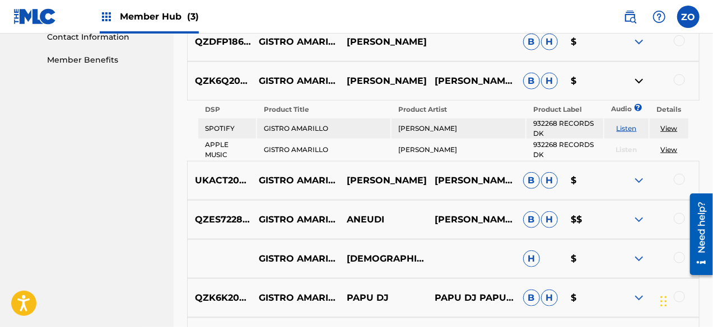
scroll to position [578, 0]
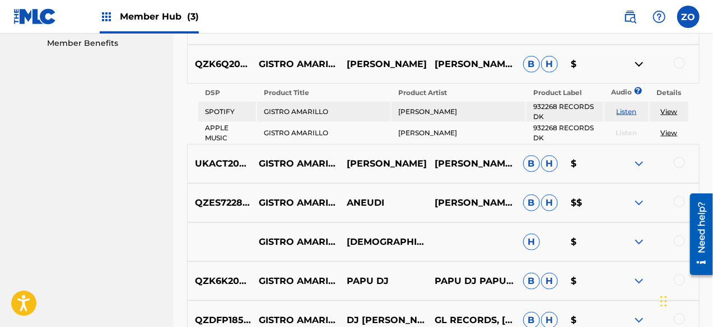
click at [638, 168] on img at bounding box center [638, 163] width 13 height 13
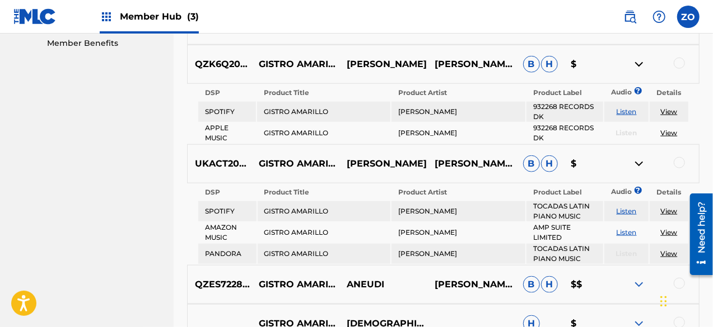
click at [625, 215] on link "Listen" at bounding box center [626, 211] width 20 height 8
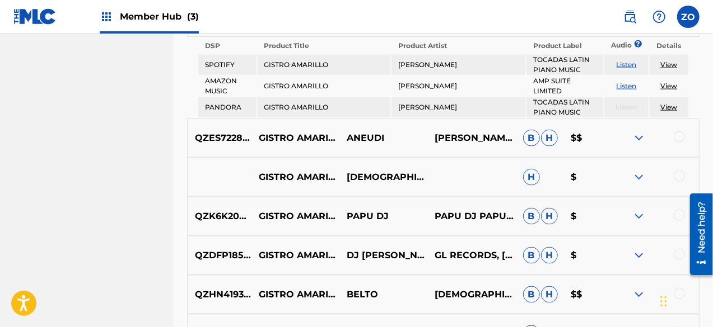
scroll to position [738, 0]
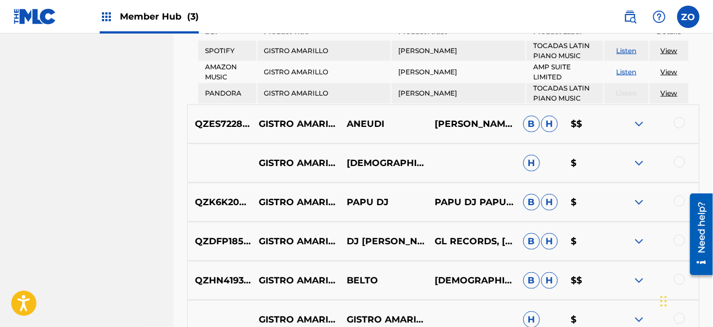
click at [640, 124] on img at bounding box center [638, 124] width 13 height 13
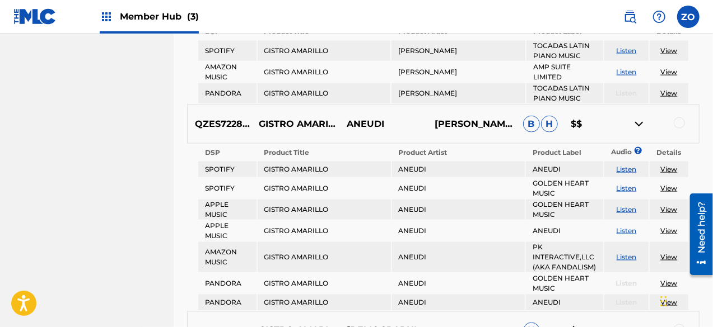
click at [627, 185] on link "Listen" at bounding box center [626, 188] width 20 height 8
click at [671, 166] on link "View" at bounding box center [668, 169] width 17 height 8
drag, startPoint x: 715, startPoint y: 180, endPoint x: 309, endPoint y: 206, distance: 407.2
click at [309, 206] on td "GISTRO AMARILLO" at bounding box center [323, 210] width 133 height 20
click at [624, 209] on link "Listen" at bounding box center [626, 209] width 20 height 8
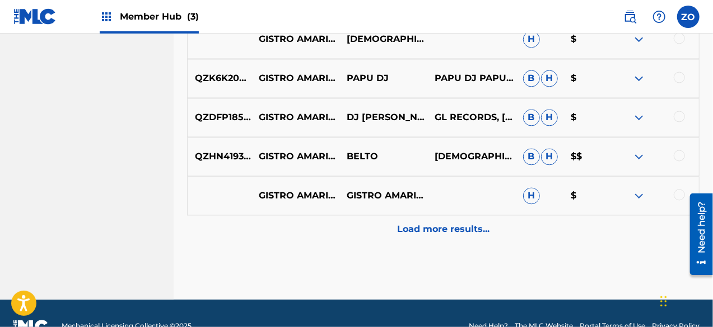
scroll to position [1030, 0]
click at [636, 156] on img at bounding box center [638, 157] width 13 height 13
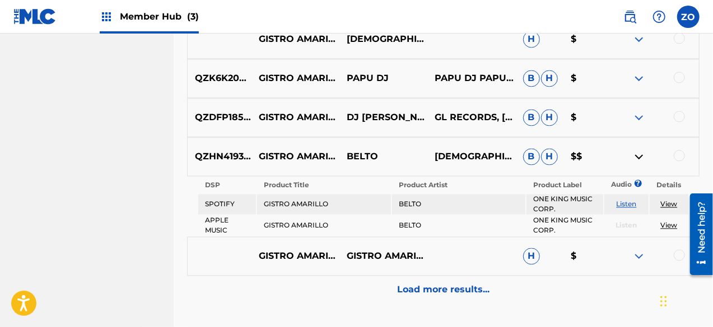
click at [624, 204] on link "Listen" at bounding box center [626, 204] width 20 height 8
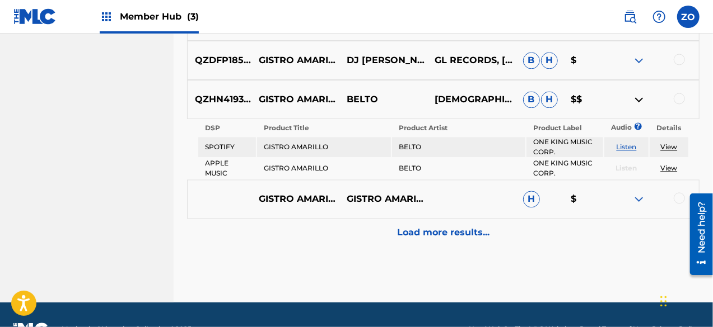
scroll to position [1116, 0]
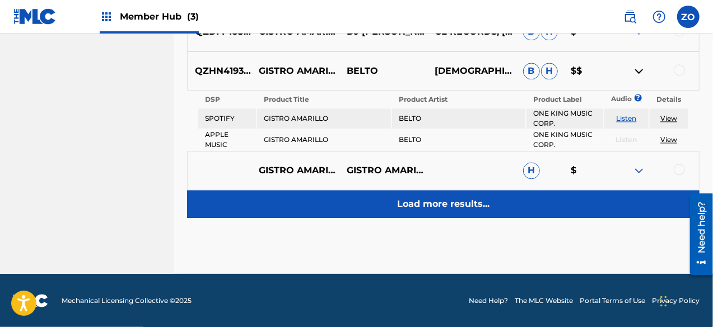
click at [449, 204] on p "Load more results..." at bounding box center [443, 204] width 92 height 13
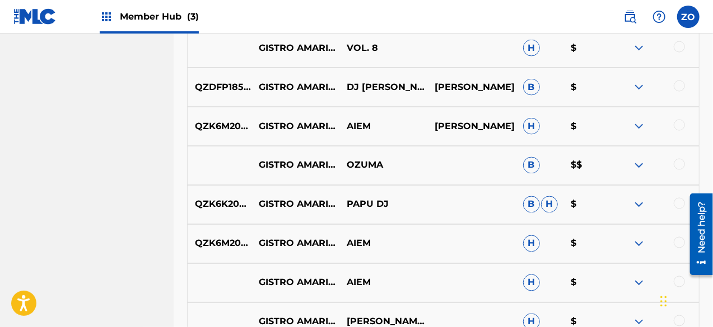
scroll to position [919, 0]
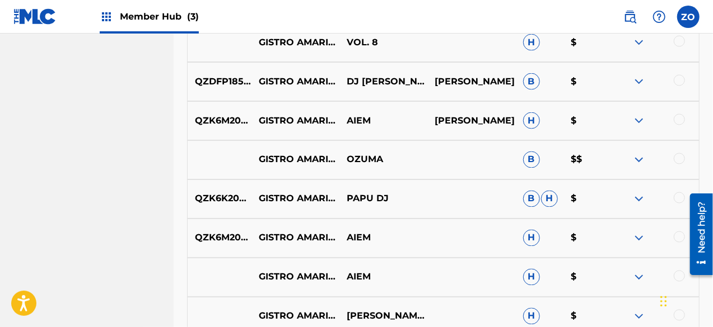
click at [640, 159] on img at bounding box center [638, 159] width 13 height 13
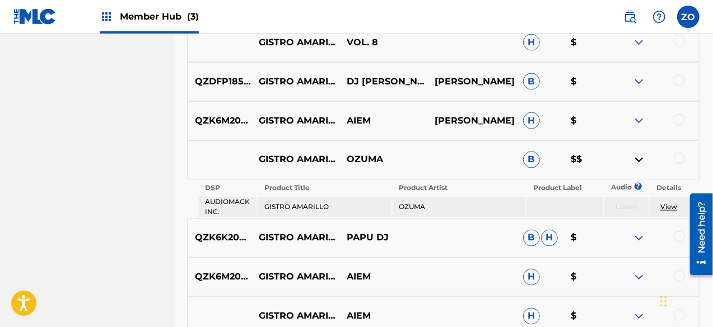
click at [667, 207] on link "View" at bounding box center [668, 207] width 17 height 8
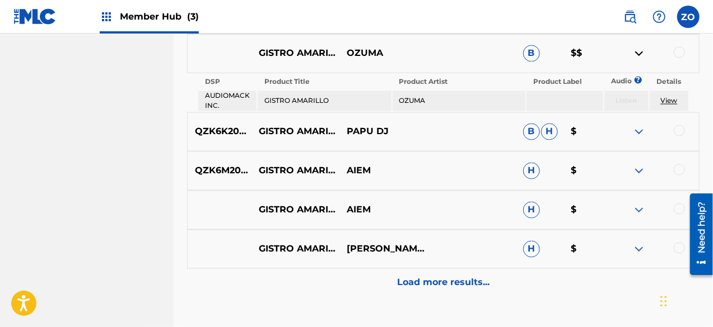
scroll to position [1104, 0]
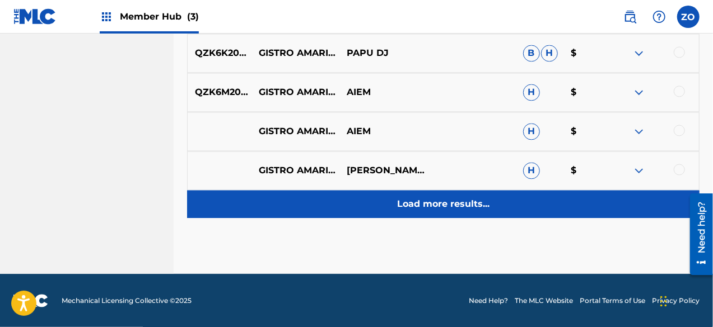
click at [448, 209] on p "Load more results..." at bounding box center [443, 204] width 92 height 13
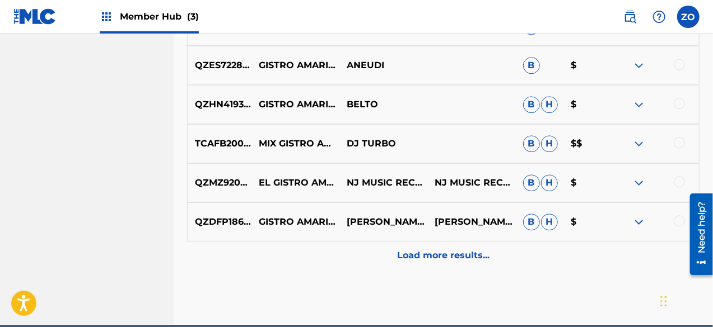
scroll to position [1406, 0]
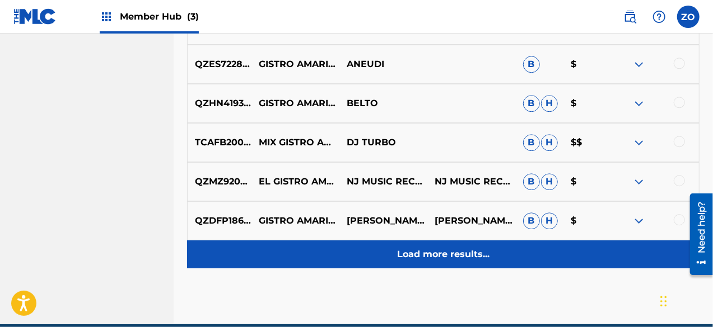
click at [448, 257] on p "Load more results..." at bounding box center [443, 254] width 92 height 13
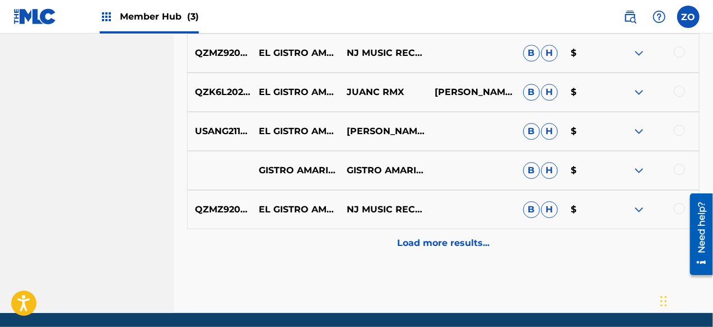
scroll to position [1809, 0]
click at [638, 206] on img at bounding box center [638, 209] width 13 height 13
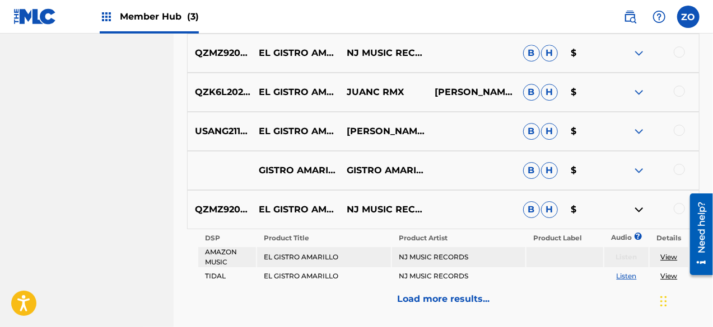
click at [627, 277] on link "Listen" at bounding box center [626, 276] width 20 height 8
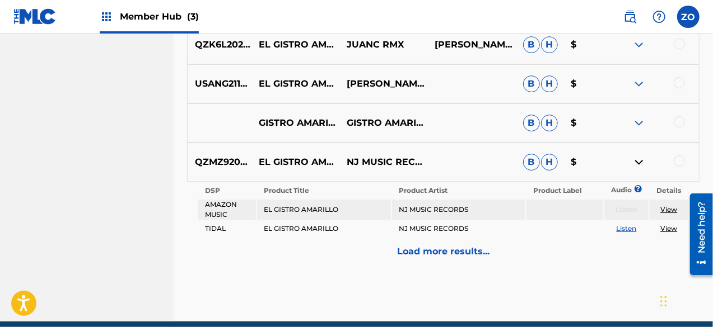
scroll to position [1850, 0]
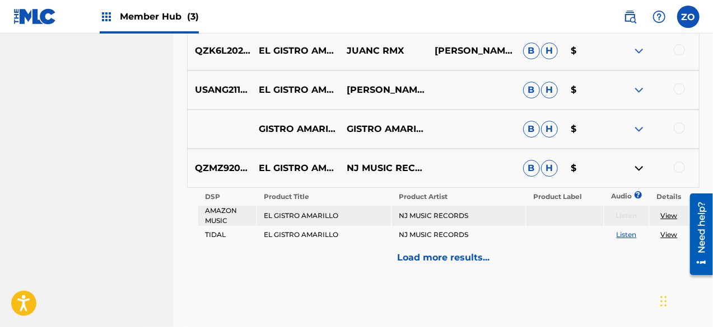
click at [633, 170] on img at bounding box center [638, 168] width 13 height 13
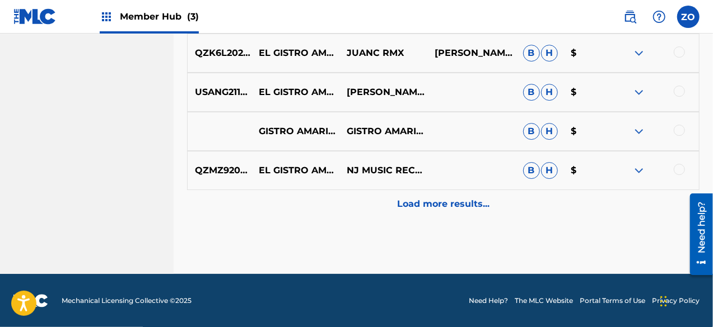
click at [632, 172] on img at bounding box center [638, 170] width 13 height 13
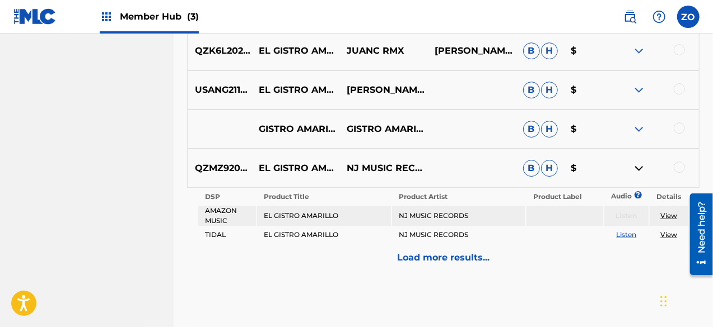
click at [664, 234] on link "View" at bounding box center [668, 235] width 17 height 8
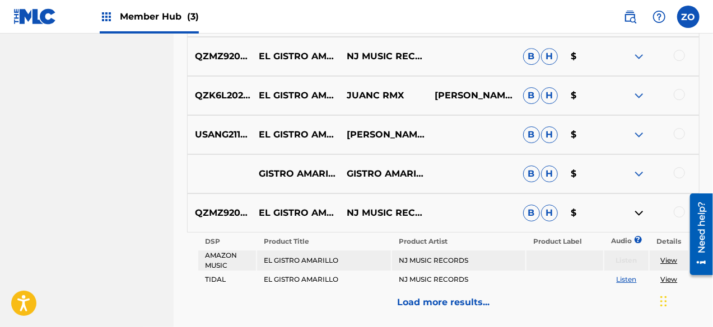
scroll to position [1800, 0]
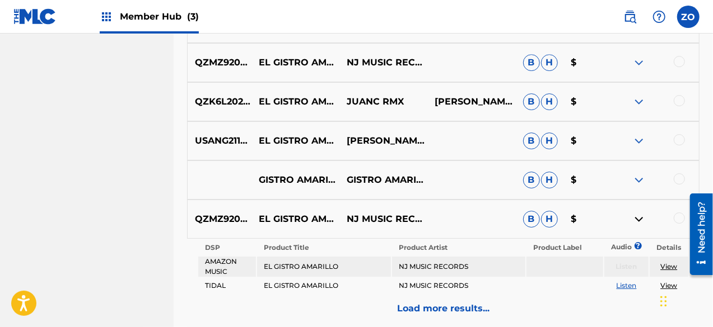
click at [638, 217] on img at bounding box center [638, 219] width 13 height 13
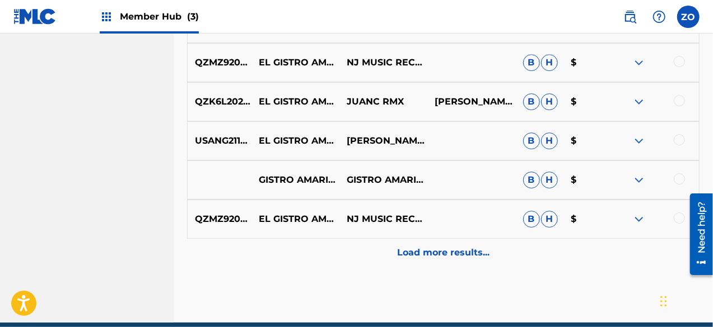
click at [635, 180] on img at bounding box center [638, 180] width 13 height 13
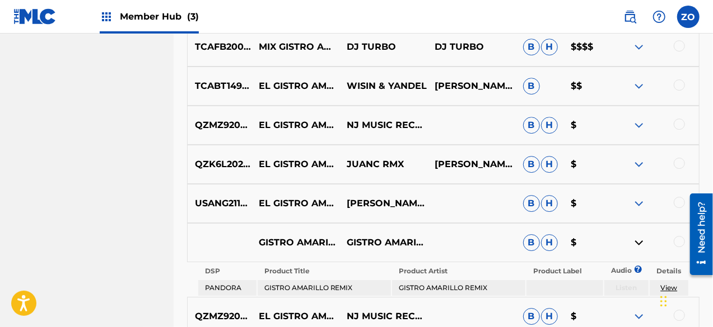
scroll to position [1733, 0]
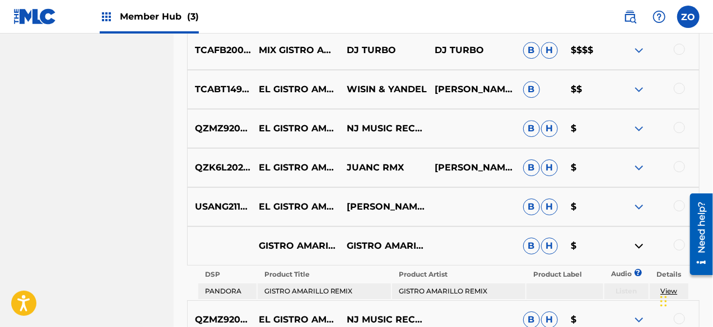
click at [636, 208] on img at bounding box center [638, 206] width 13 height 13
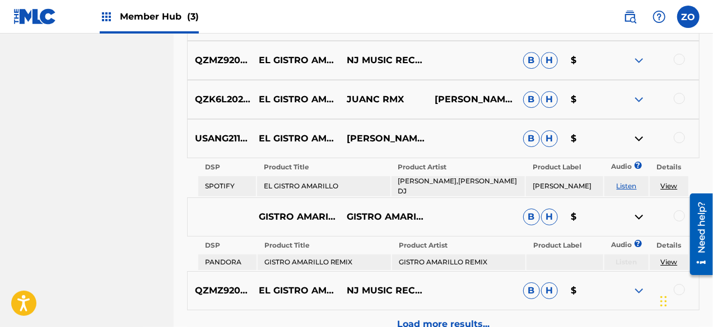
scroll to position [1806, 0]
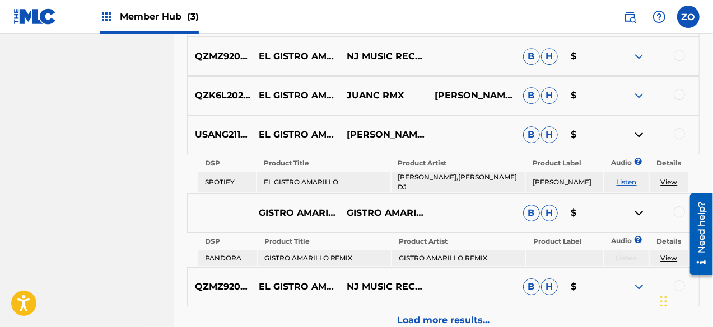
click at [622, 179] on link "Listen" at bounding box center [626, 182] width 20 height 8
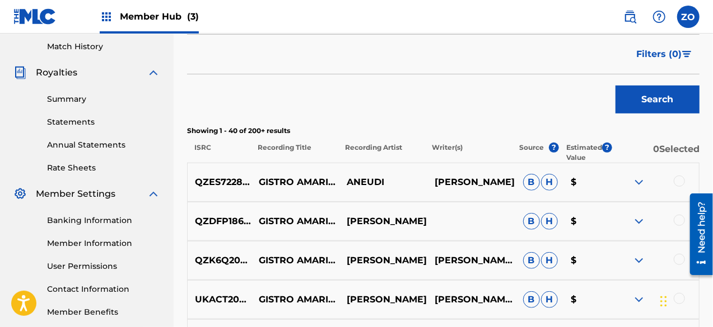
scroll to position [312, 0]
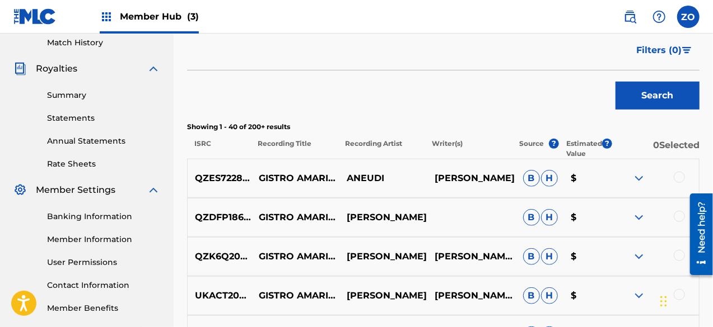
click at [640, 176] on img at bounding box center [638, 178] width 13 height 13
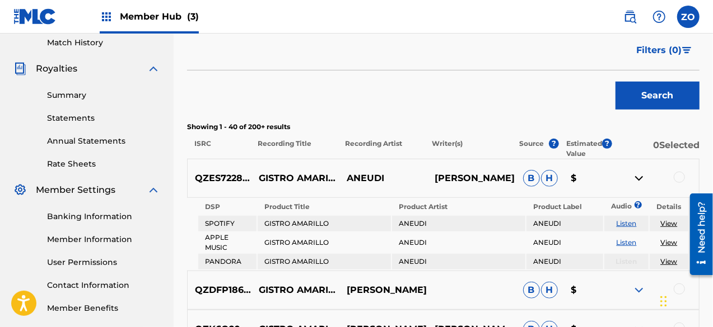
click at [674, 178] on div at bounding box center [678, 177] width 11 height 11
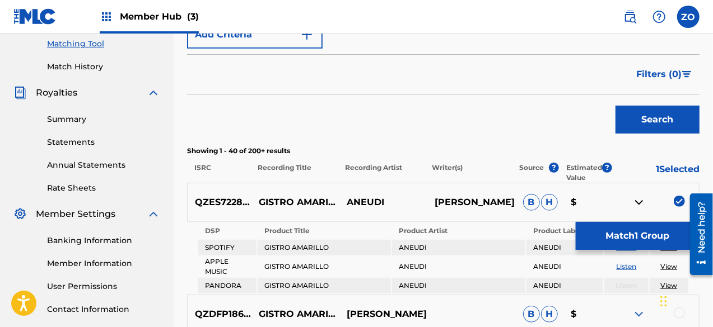
scroll to position [272, 0]
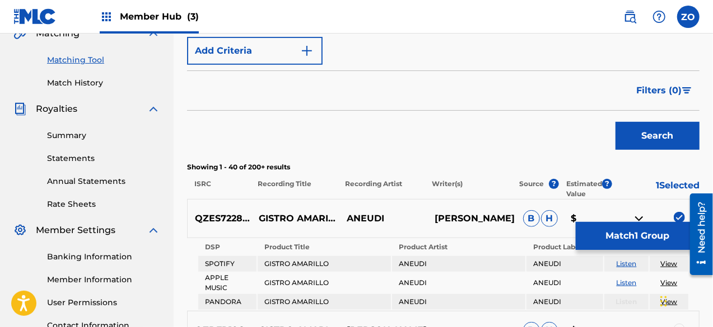
click at [665, 185] on p "1 Selected" at bounding box center [655, 189] width 87 height 20
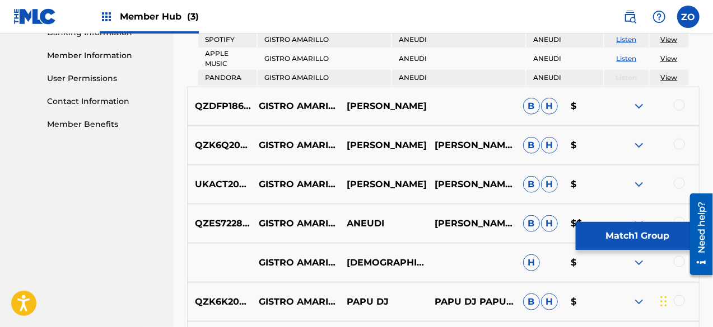
scroll to position [500, 0]
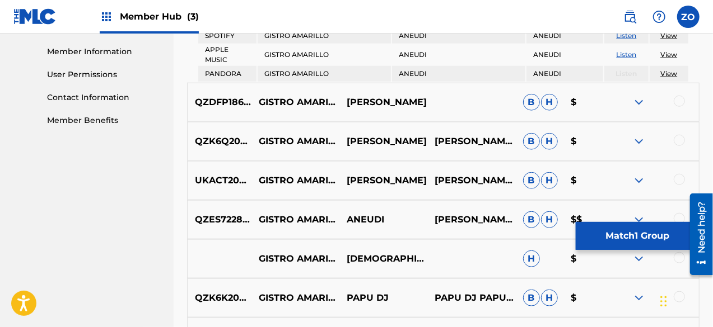
click at [675, 103] on div at bounding box center [678, 101] width 11 height 11
click at [675, 137] on div at bounding box center [678, 140] width 11 height 11
click at [677, 179] on div at bounding box center [678, 179] width 11 height 11
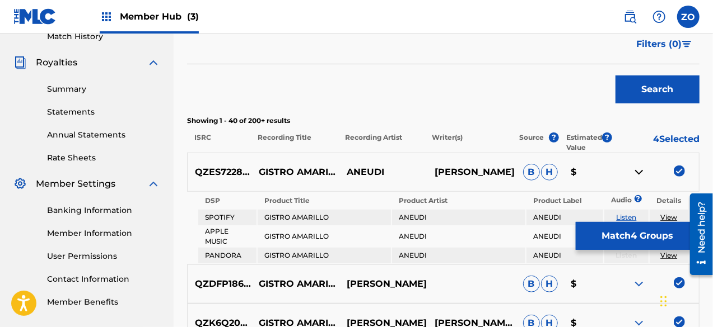
scroll to position [310, 0]
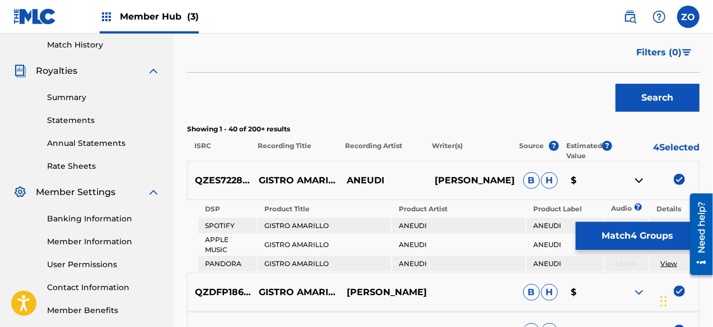
click at [680, 139] on div "Showing 1 - 40 of 200+ results ISRC Recording Title Recording Artist Writer(s) …" at bounding box center [443, 142] width 512 height 37
click at [662, 152] on p "4 Selected" at bounding box center [655, 151] width 87 height 20
click at [673, 147] on p "4 Selected" at bounding box center [655, 151] width 87 height 20
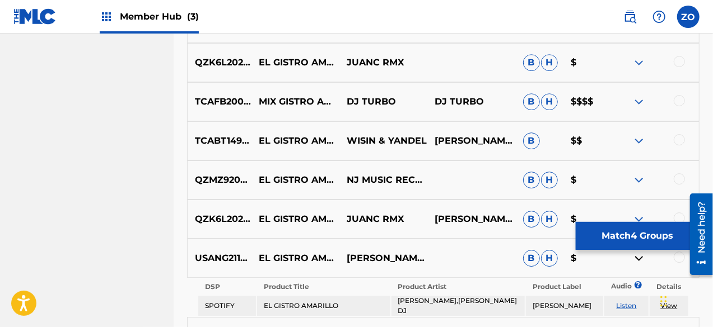
scroll to position [1754, 0]
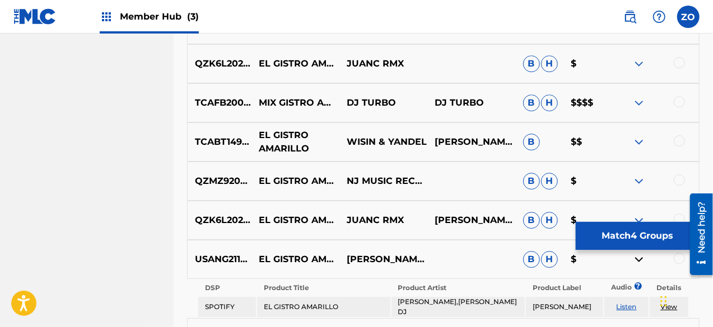
click at [278, 145] on p "EL GISTRO AMARILLO" at bounding box center [295, 142] width 88 height 27
click at [392, 140] on p "WISIN & YANDEL" at bounding box center [383, 141] width 88 height 13
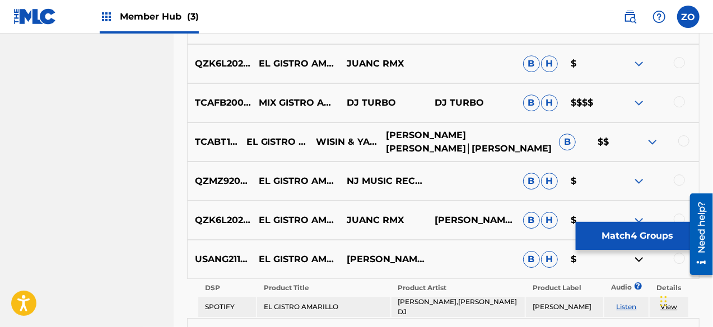
click at [459, 140] on p "JUANA S GUERRIDO FLORES│JUAN LUIS MORERA" at bounding box center [464, 142] width 173 height 27
click at [466, 151] on p "JUANA S GUERRIDO FLORES│JUAN LUIS MORERA" at bounding box center [464, 142] width 173 height 27
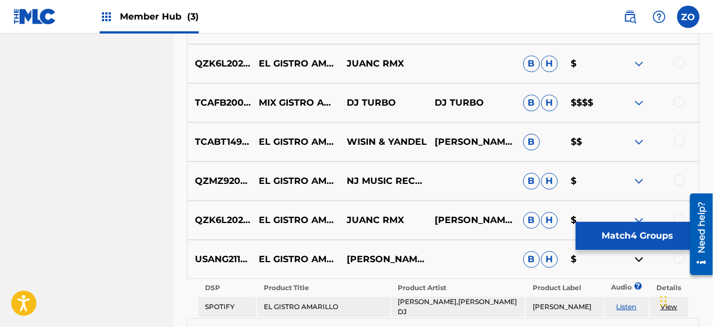
click at [394, 138] on p "WISIN & YANDEL" at bounding box center [383, 141] width 88 height 13
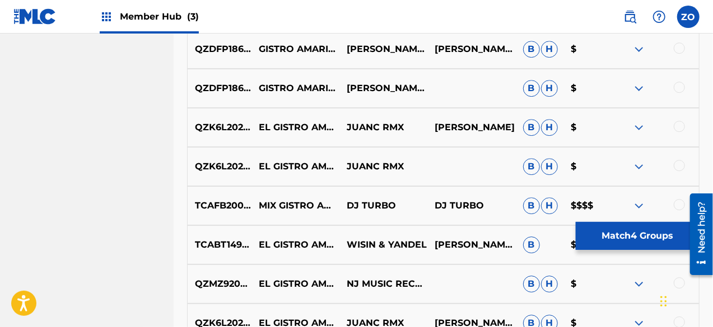
scroll to position [1646, 0]
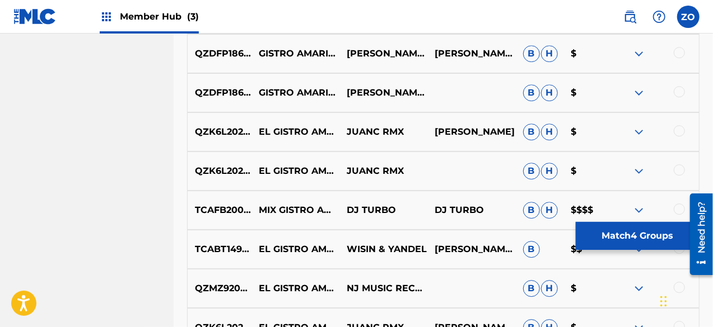
click at [657, 205] on div at bounding box center [655, 210] width 88 height 13
click at [661, 208] on div at bounding box center [655, 210] width 88 height 13
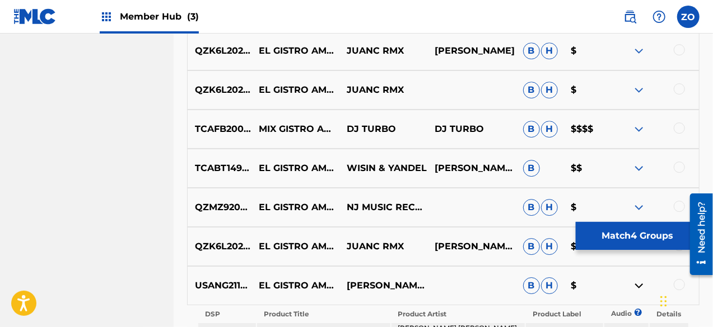
scroll to position [1728, 0]
click at [635, 129] on img at bounding box center [638, 128] width 13 height 13
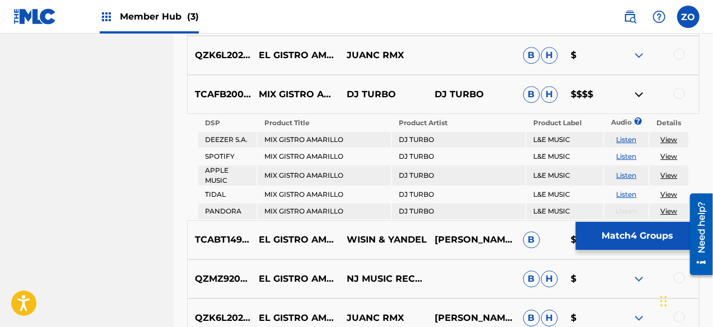
scroll to position [1763, 0]
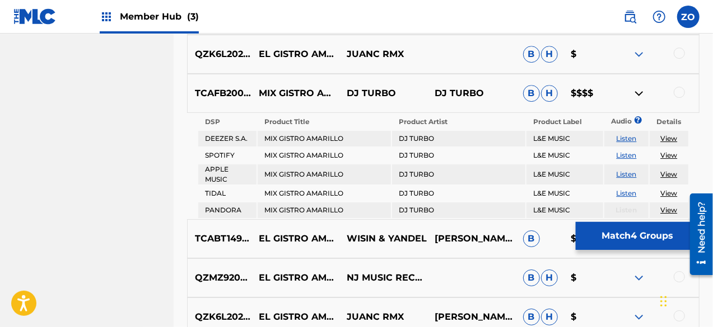
click at [626, 156] on link "Listen" at bounding box center [626, 155] width 20 height 8
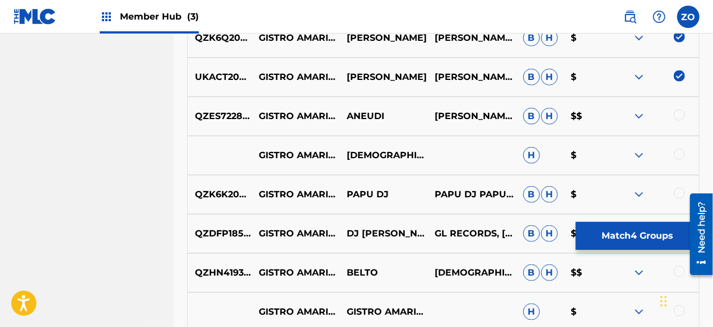
scroll to position [605, 0]
click at [679, 115] on div at bounding box center [678, 114] width 11 height 11
click at [676, 114] on img at bounding box center [678, 114] width 11 height 11
click at [681, 111] on div at bounding box center [678, 114] width 11 height 11
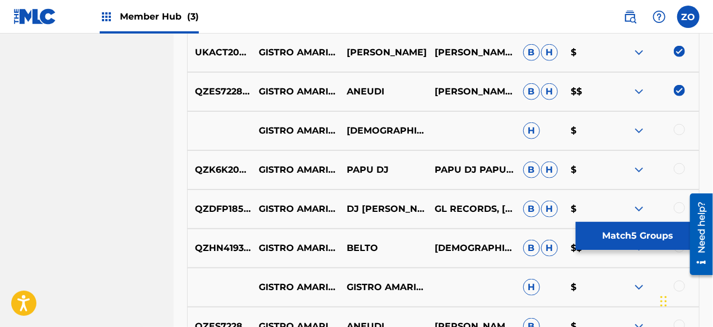
scroll to position [632, 0]
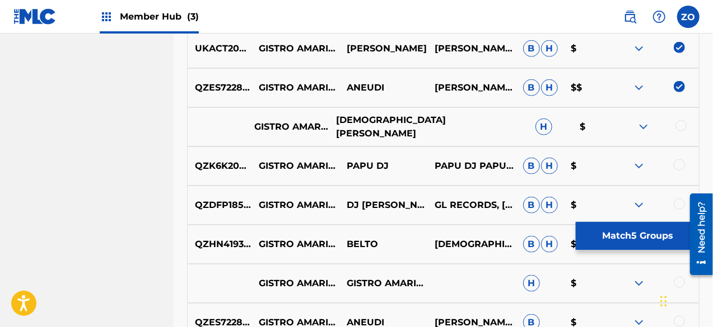
click at [364, 129] on p "CHRISTIAN MORALES" at bounding box center [387, 127] width 117 height 27
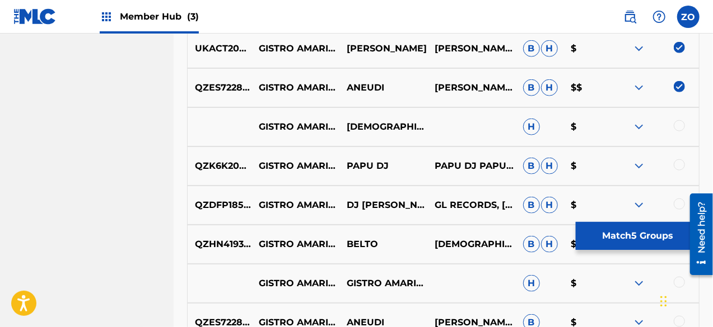
click at [635, 125] on img at bounding box center [638, 126] width 13 height 13
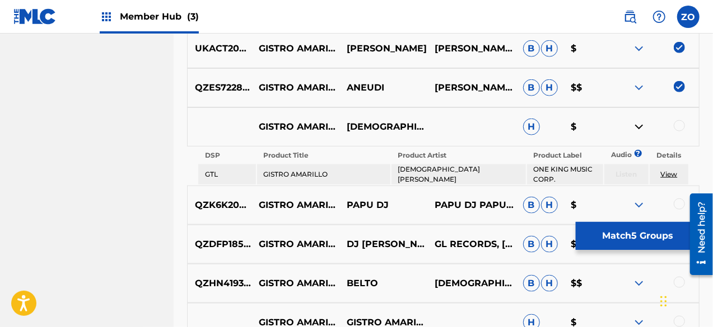
click at [662, 170] on link "View" at bounding box center [668, 174] width 17 height 8
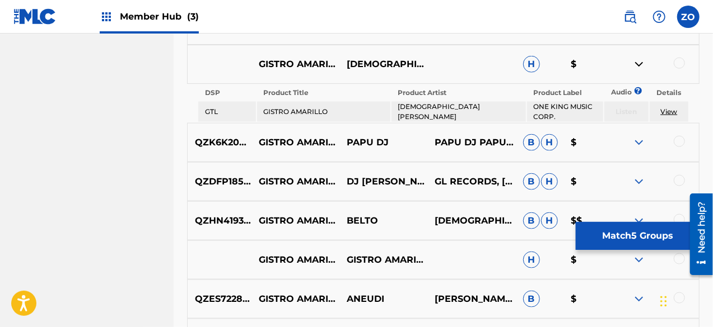
scroll to position [696, 0]
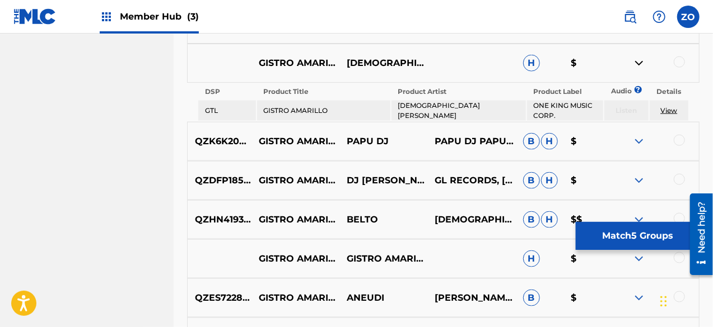
click at [676, 63] on div at bounding box center [678, 62] width 11 height 11
click at [677, 142] on div at bounding box center [678, 140] width 11 height 11
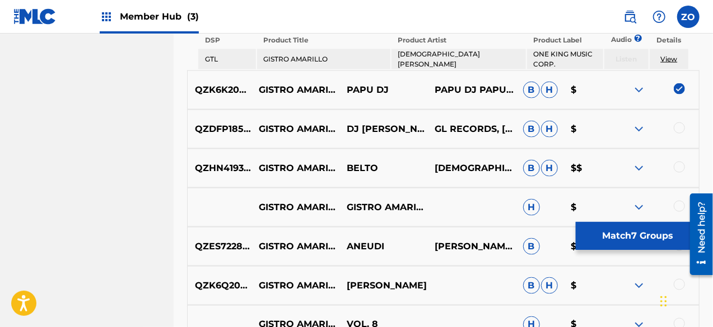
scroll to position [749, 0]
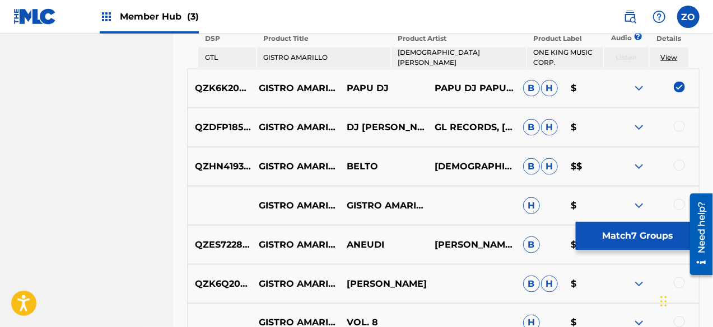
click at [680, 121] on div at bounding box center [678, 126] width 11 height 11
click at [674, 167] on div at bounding box center [678, 165] width 11 height 11
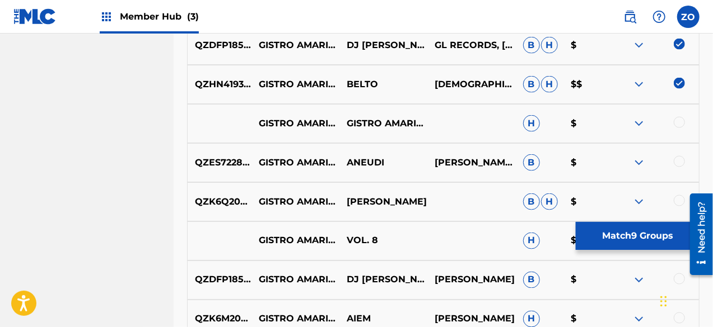
scroll to position [833, 0]
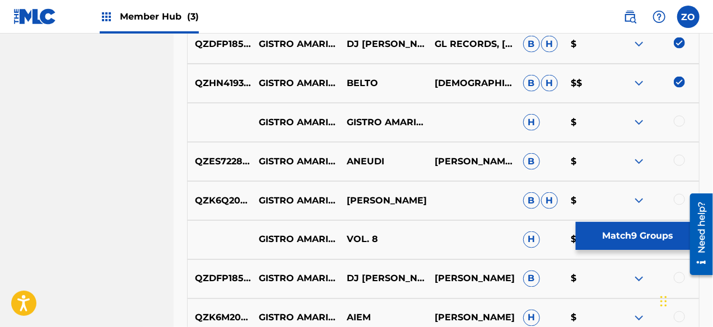
click at [679, 161] on div at bounding box center [678, 160] width 11 height 11
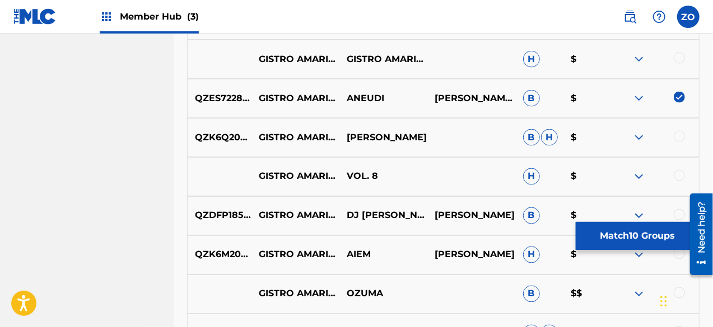
scroll to position [915, 0]
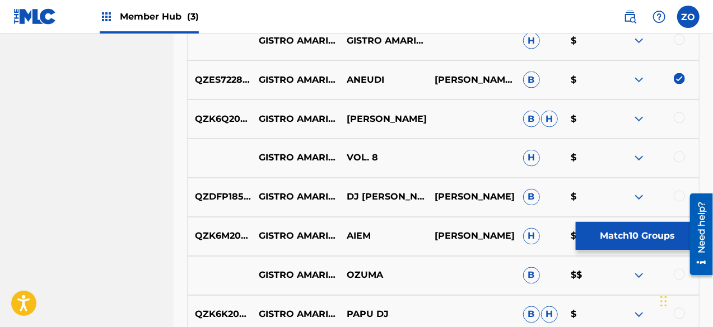
click at [679, 119] on div at bounding box center [678, 118] width 11 height 11
click at [531, 159] on span "H" at bounding box center [531, 158] width 17 height 17
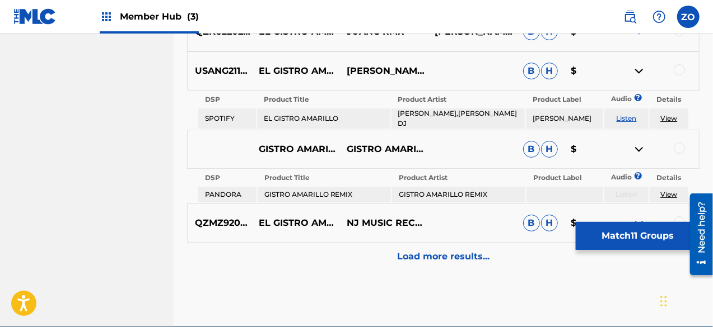
scroll to position [2136, 0]
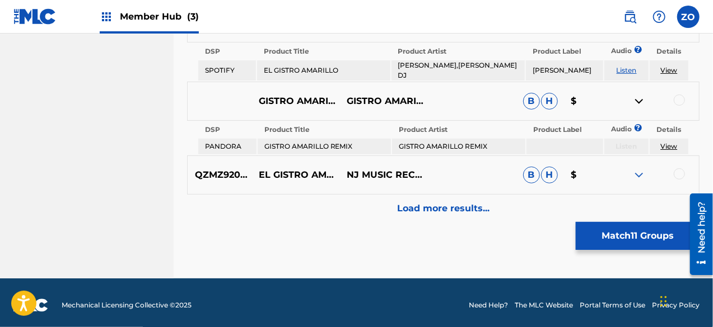
click at [664, 142] on link "View" at bounding box center [668, 146] width 17 height 8
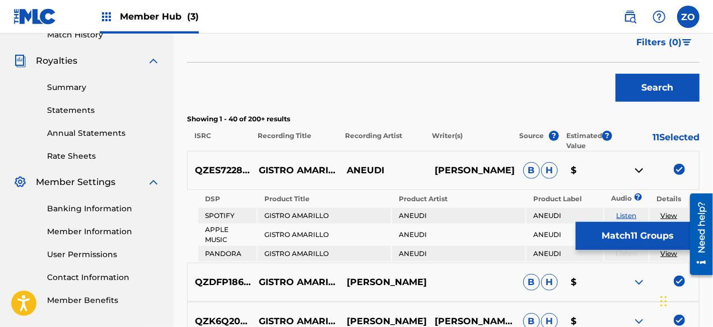
scroll to position [322, 0]
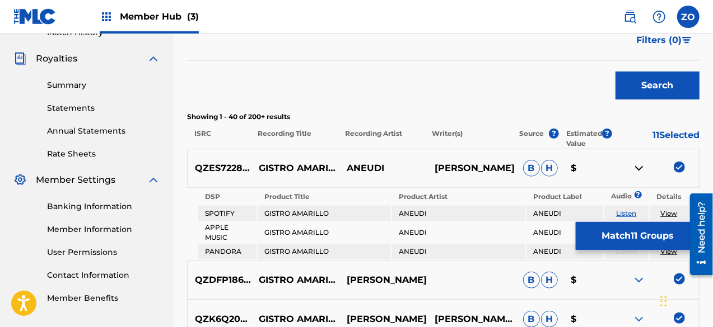
click at [554, 133] on span "?" at bounding box center [554, 134] width 10 height 10
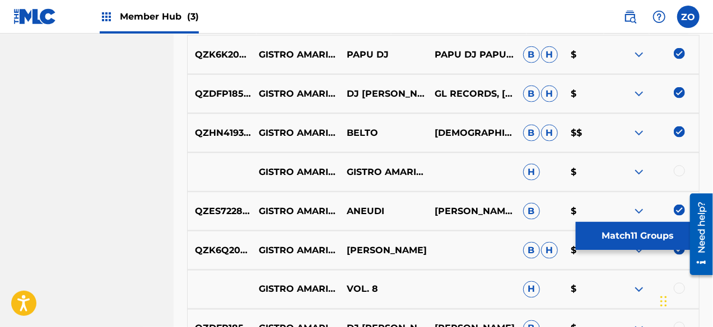
scroll to position [791, 0]
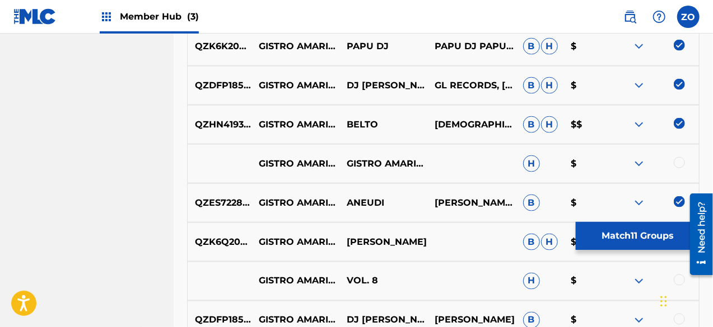
click at [642, 161] on img at bounding box center [638, 163] width 13 height 13
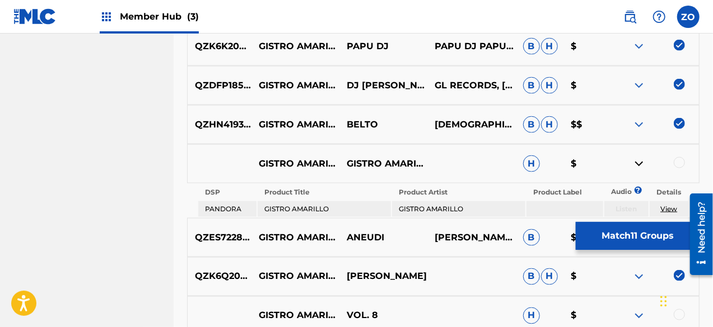
click at [666, 208] on link "View" at bounding box center [668, 209] width 17 height 8
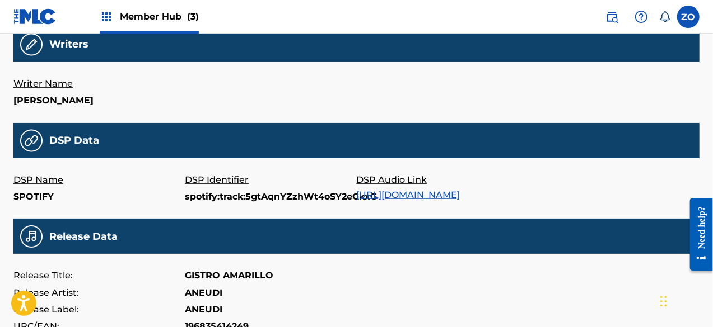
scroll to position [273, 0]
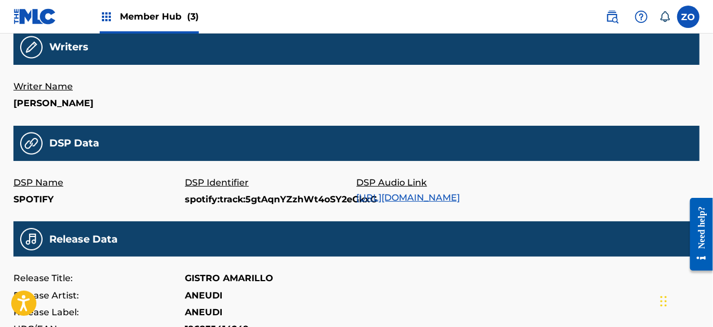
click at [460, 202] on link "[URL][DOMAIN_NAME]" at bounding box center [409, 198] width 104 height 11
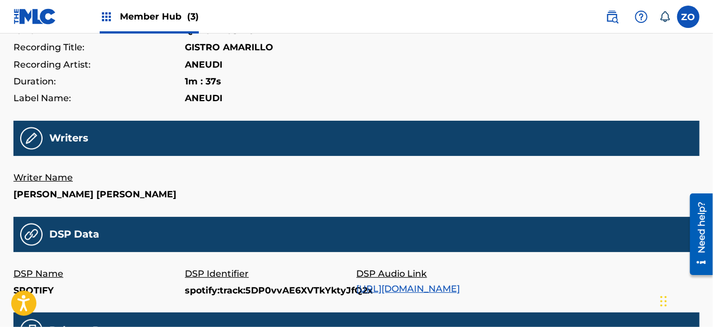
scroll to position [178, 0]
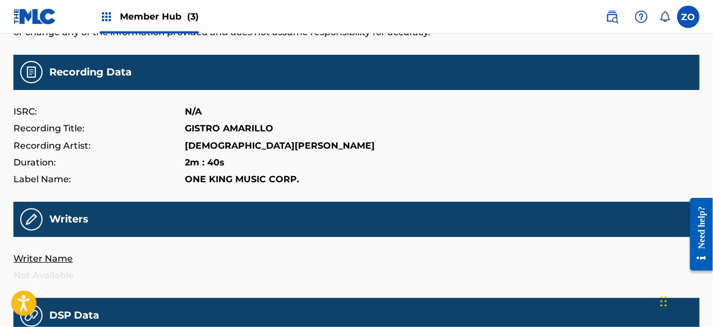
scroll to position [99, 0]
